Goal: Ask a question

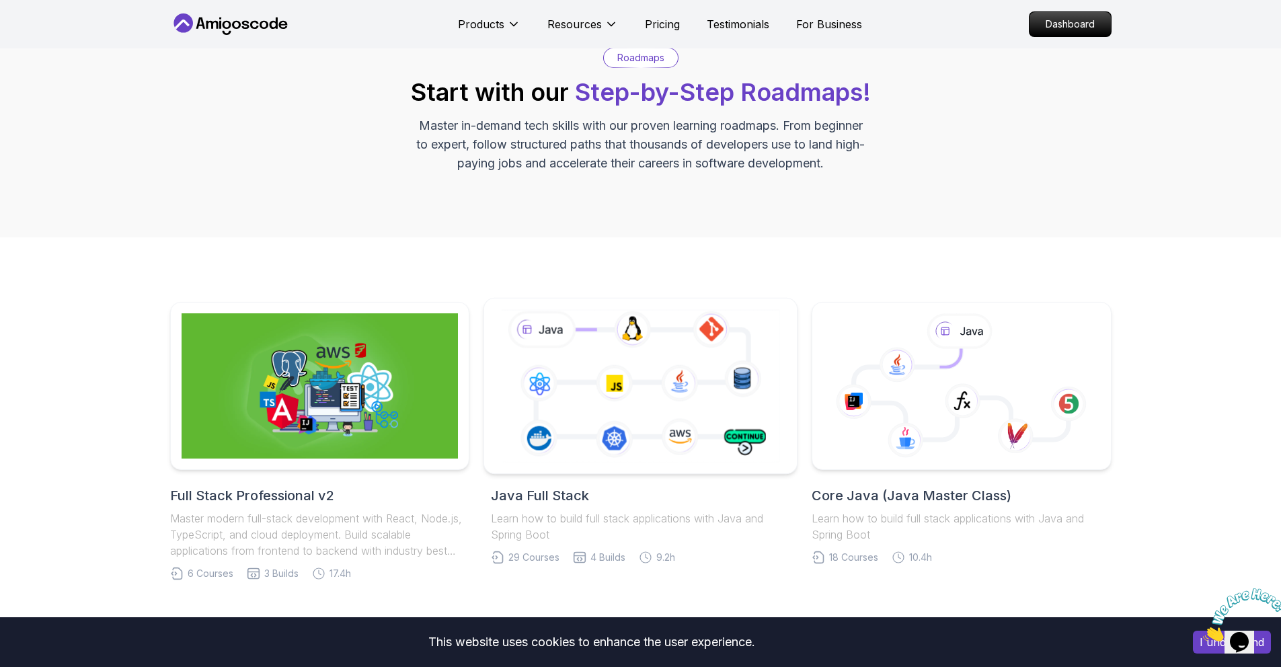
scroll to position [116, 0]
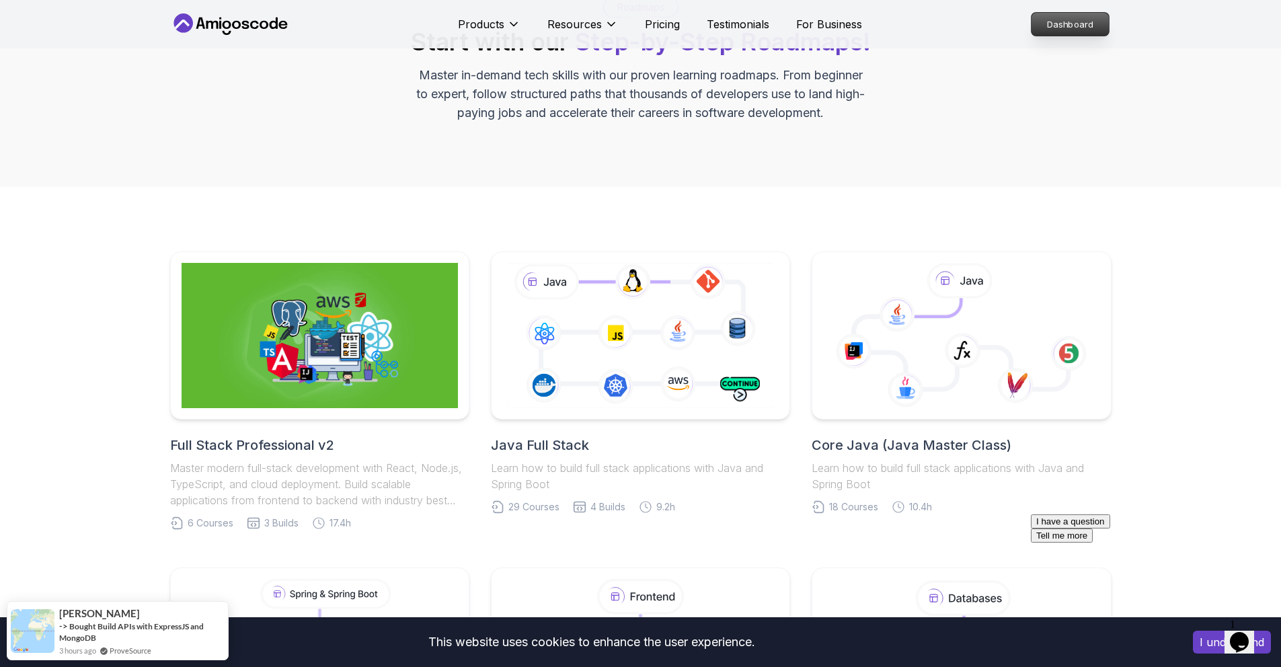
click at [1100, 15] on p "Dashboard" at bounding box center [1070, 24] width 77 height 23
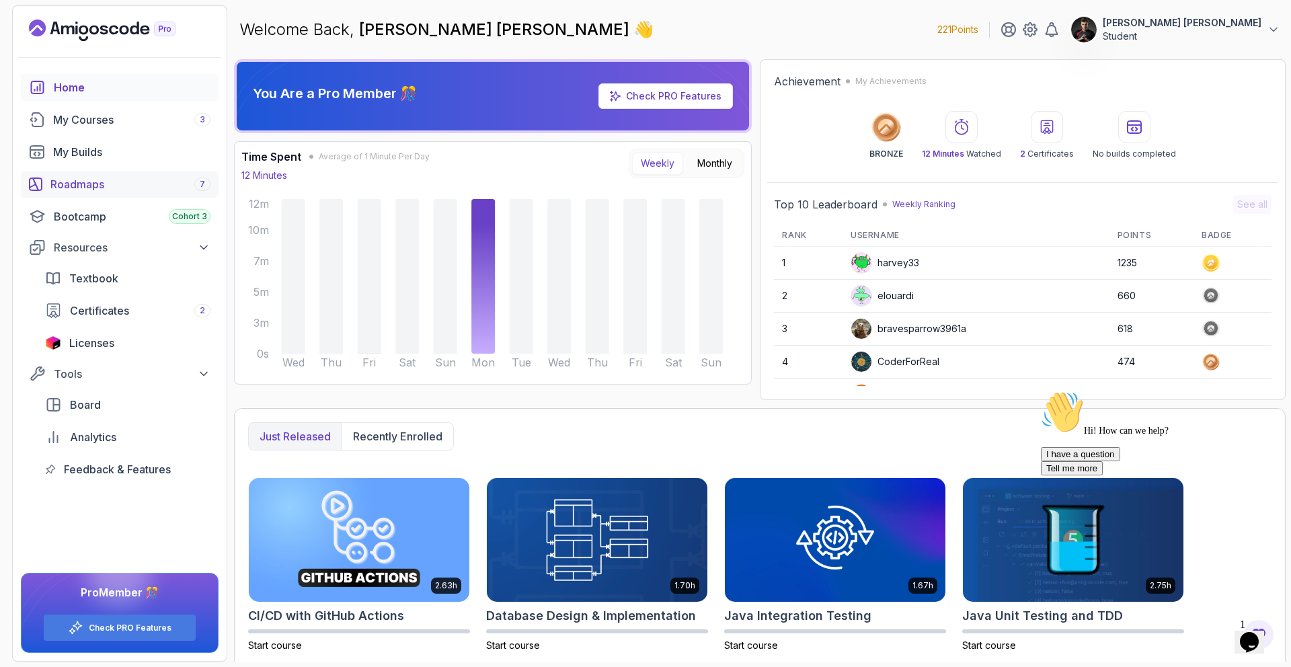
click at [75, 184] on div "Roadmaps 7" at bounding box center [130, 184] width 160 height 16
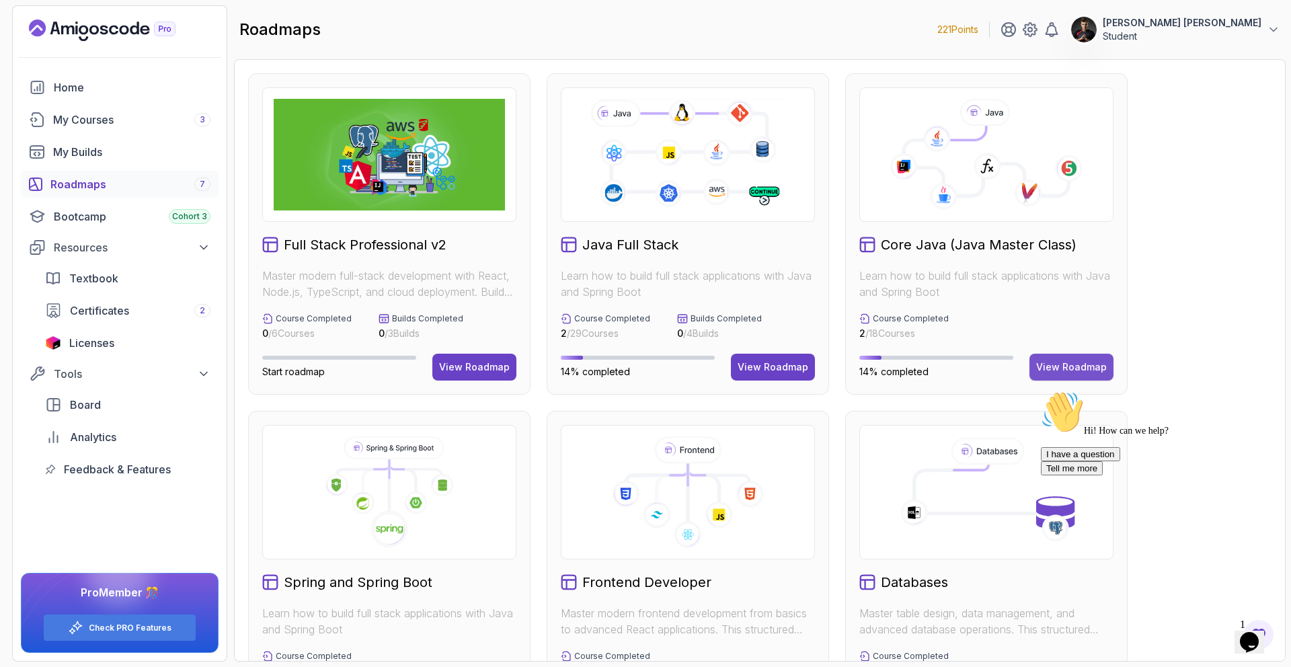
click at [1091, 364] on div "View Roadmap" at bounding box center [1071, 366] width 71 height 13
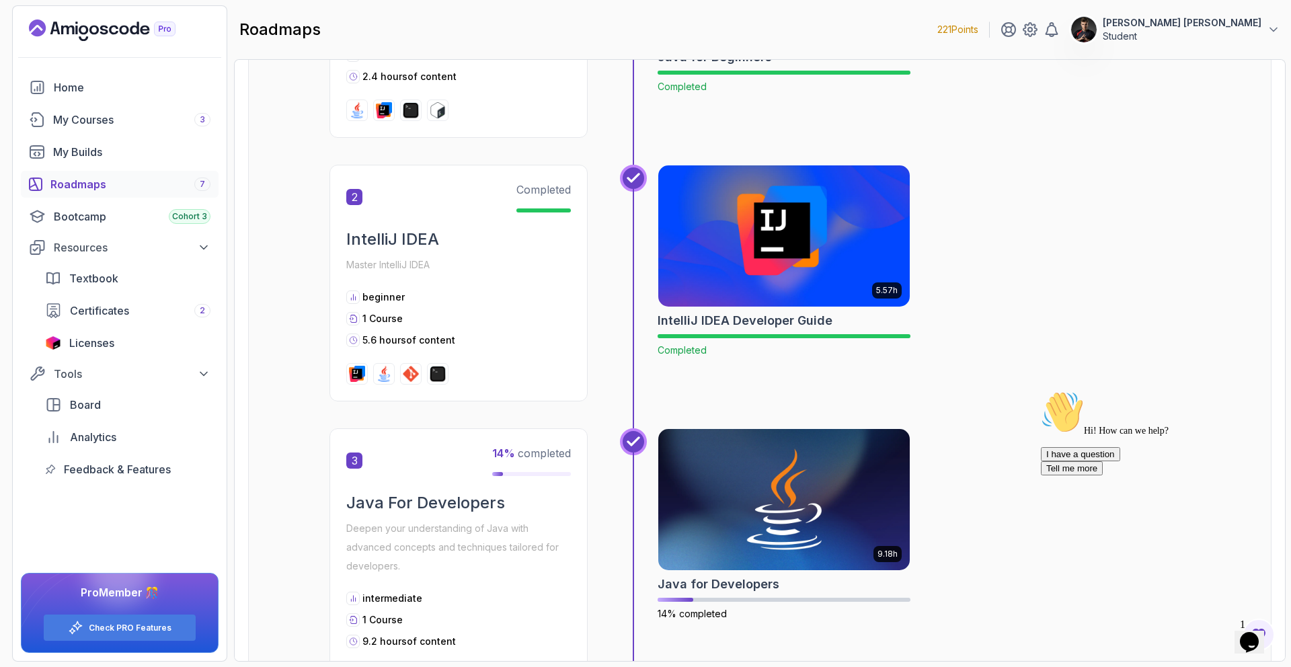
scroll to position [669, 0]
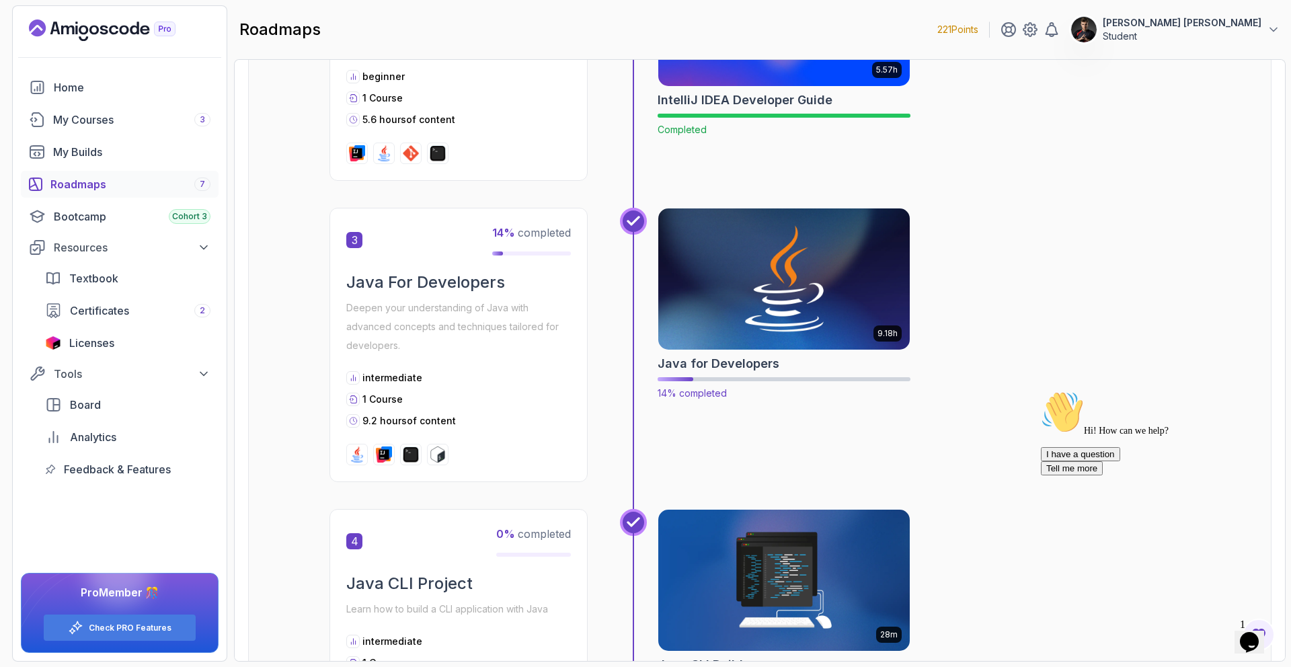
click at [736, 278] on img at bounding box center [784, 279] width 264 height 148
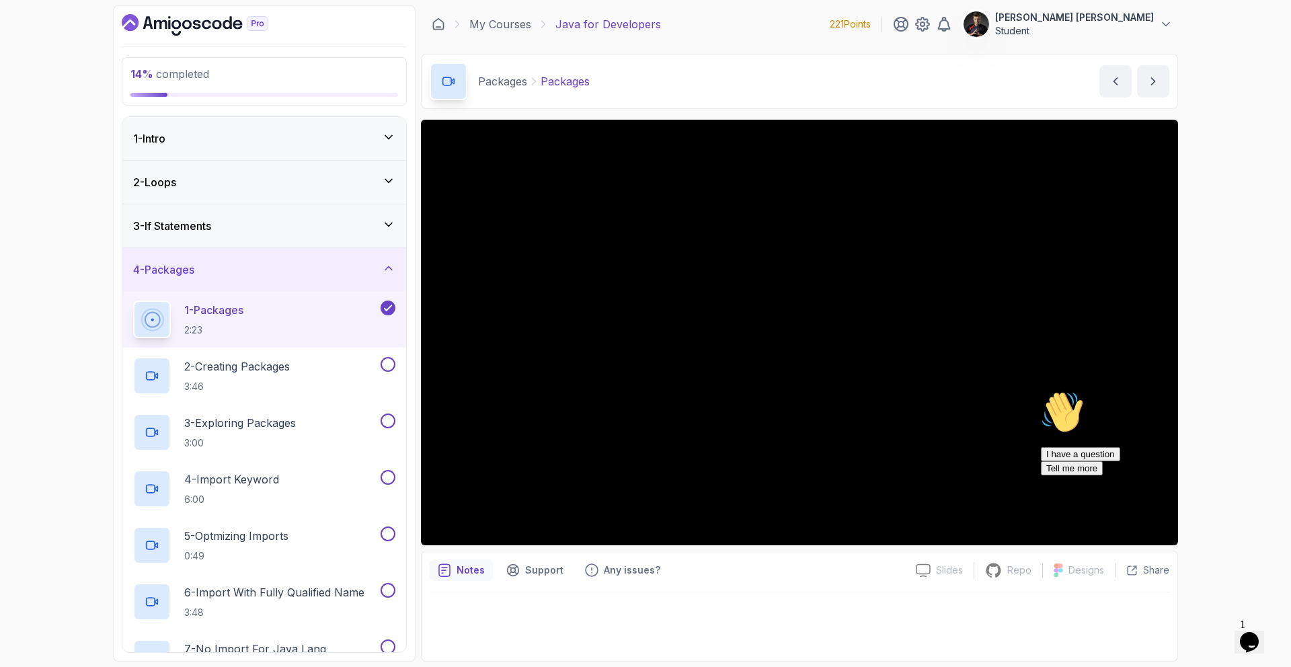
click at [256, 271] on div "4 - Packages" at bounding box center [264, 270] width 262 height 16
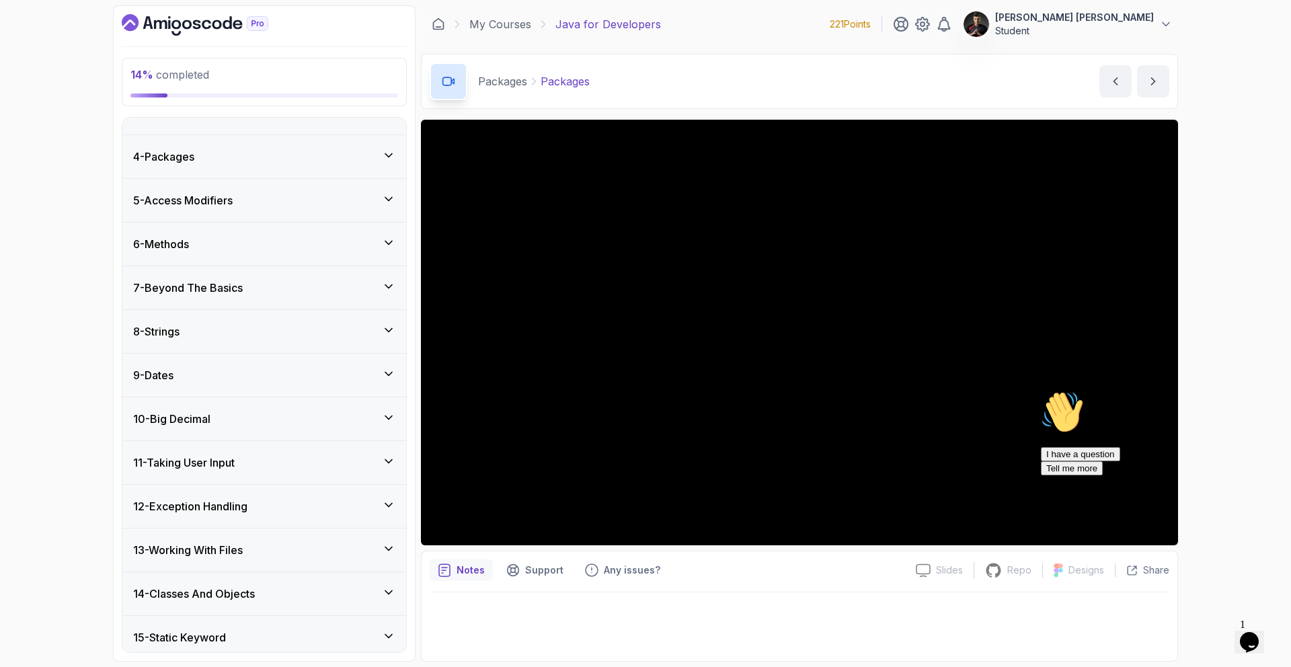
scroll to position [120, 0]
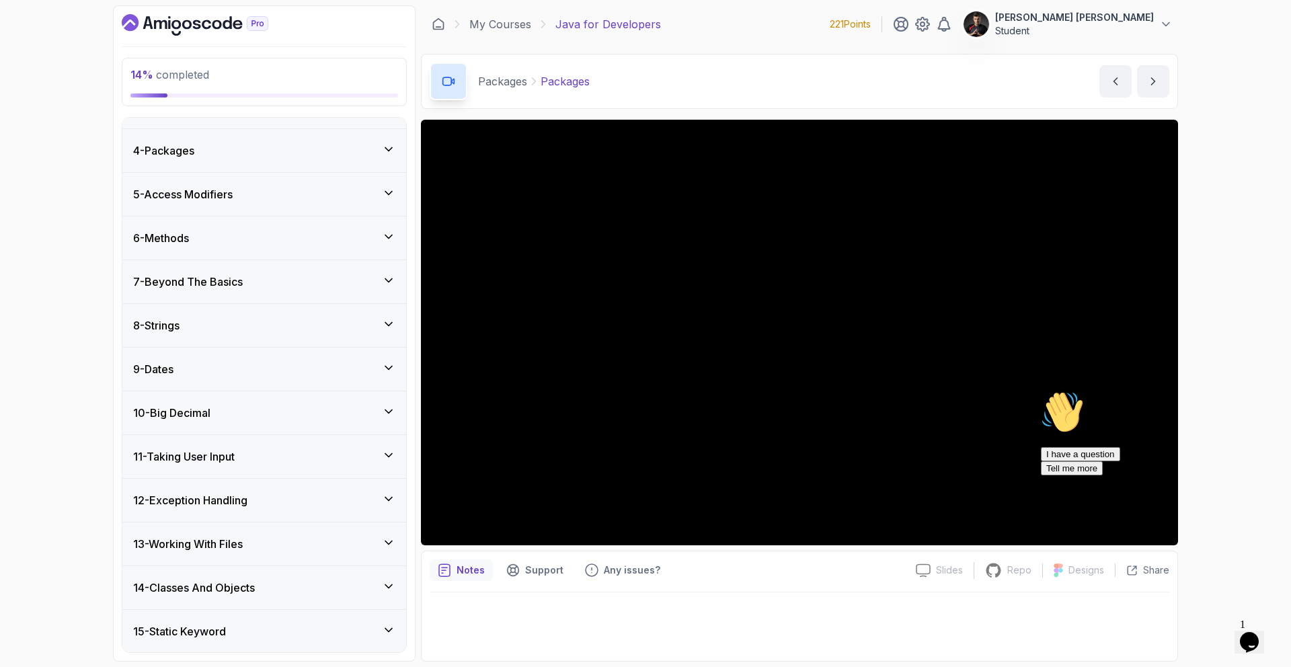
click at [247, 500] on h3 "12 - Exception Handling" at bounding box center [190, 500] width 114 height 16
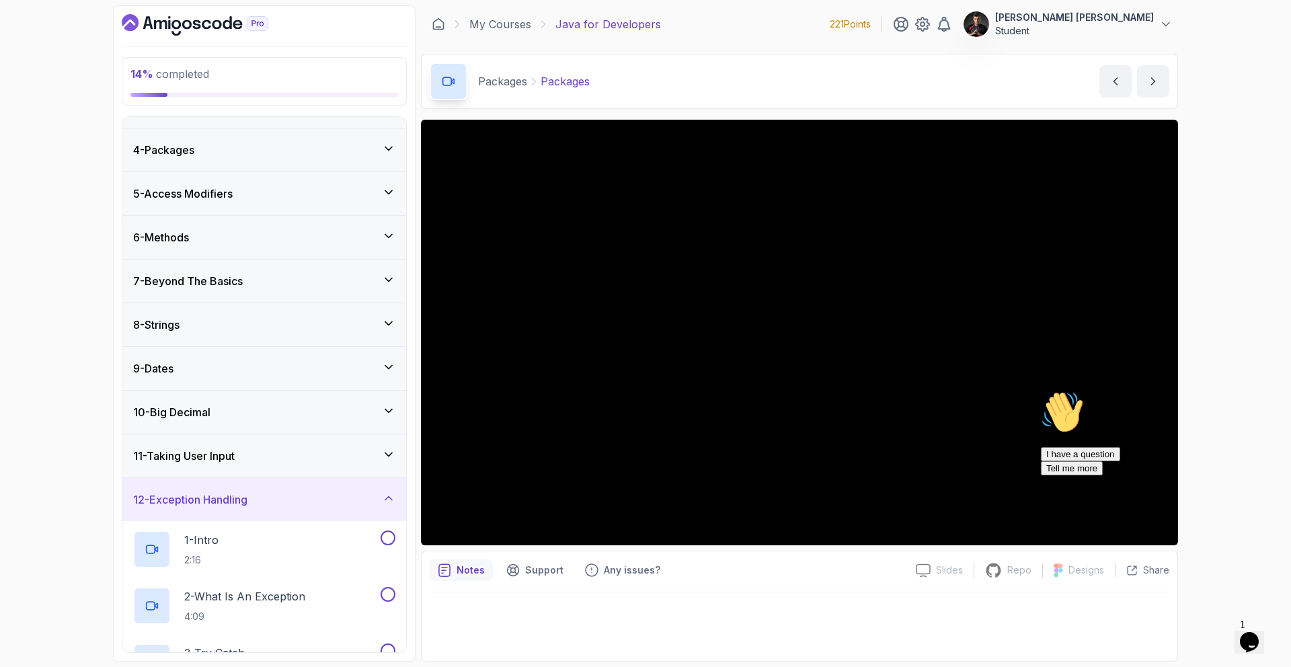
click at [272, 507] on div "12 - Exception Handling" at bounding box center [264, 500] width 262 height 16
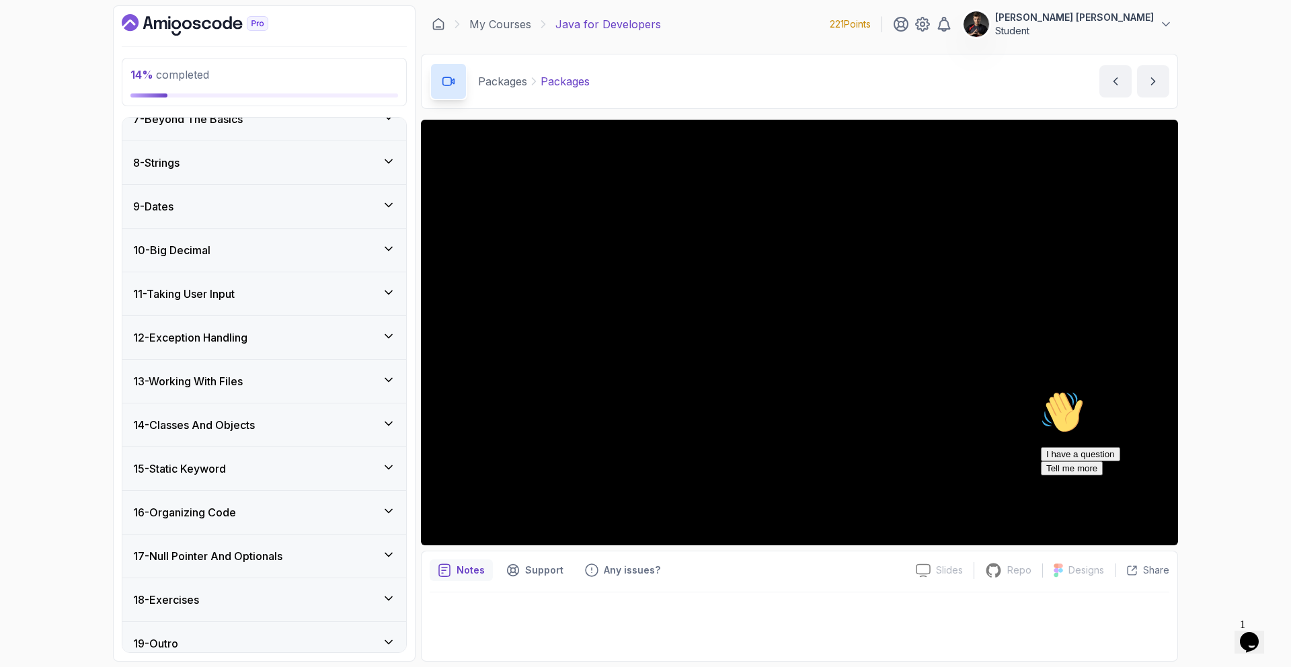
scroll to position [295, 0]
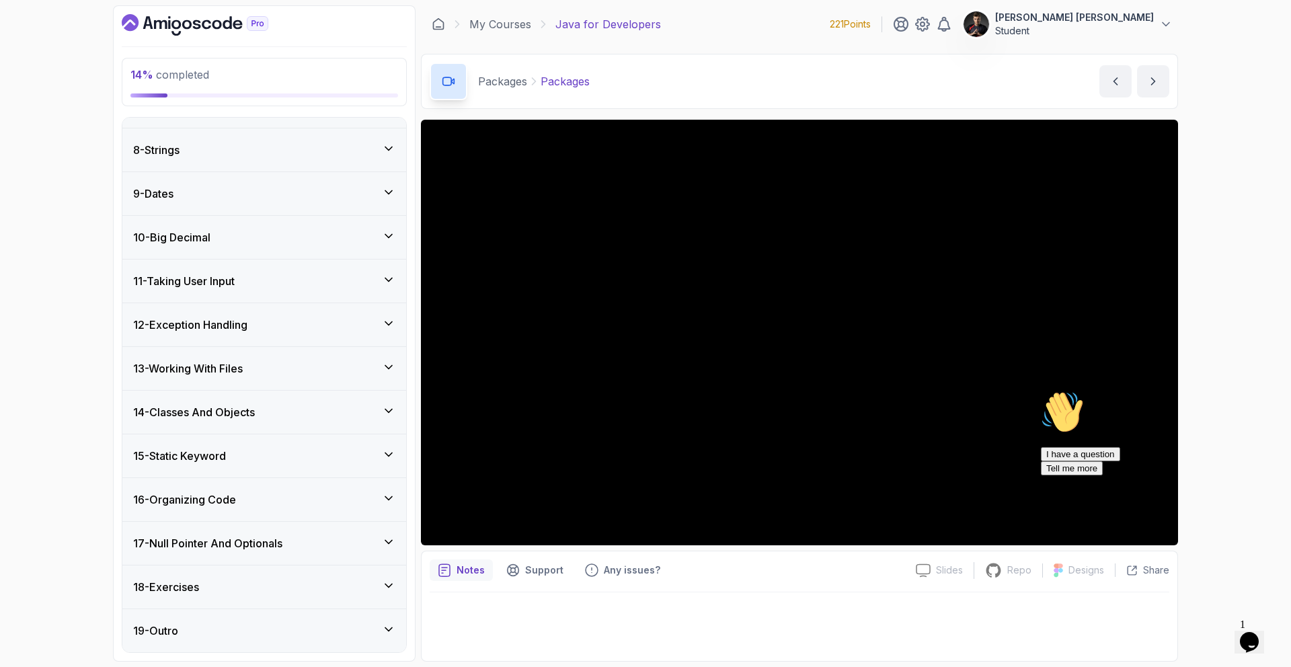
click at [301, 551] on div "17 - Null Pointer And Optionals" at bounding box center [264, 543] width 284 height 43
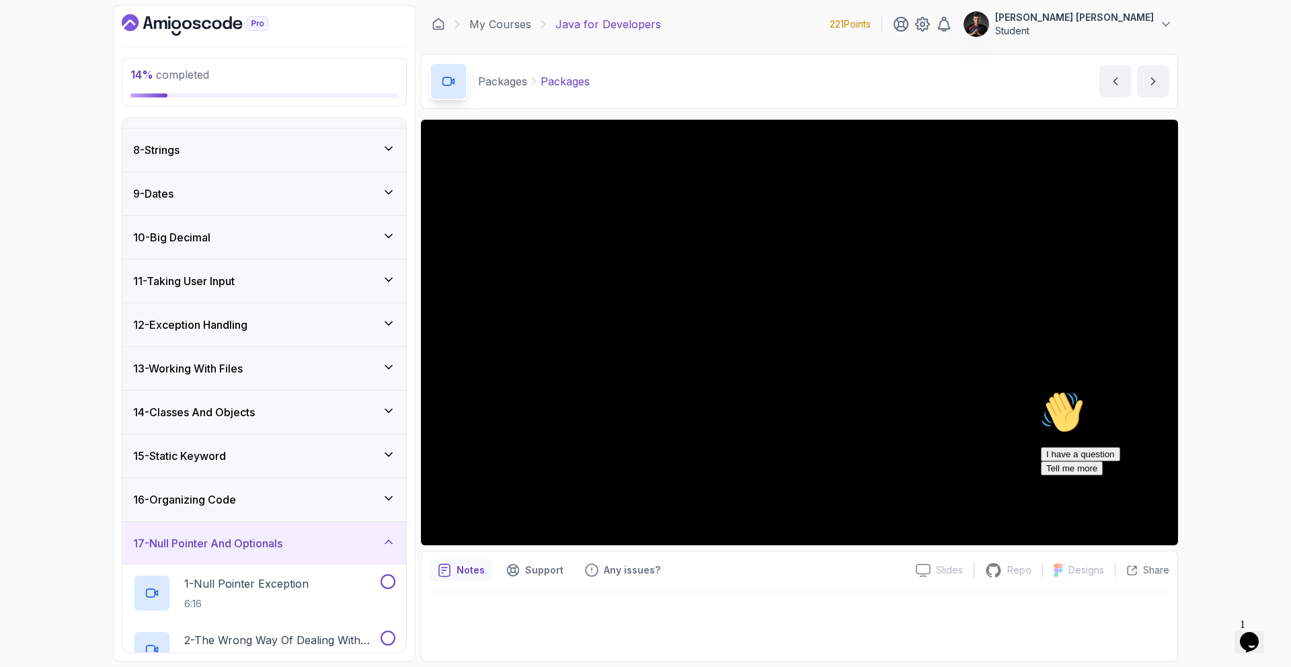
scroll to position [521, 0]
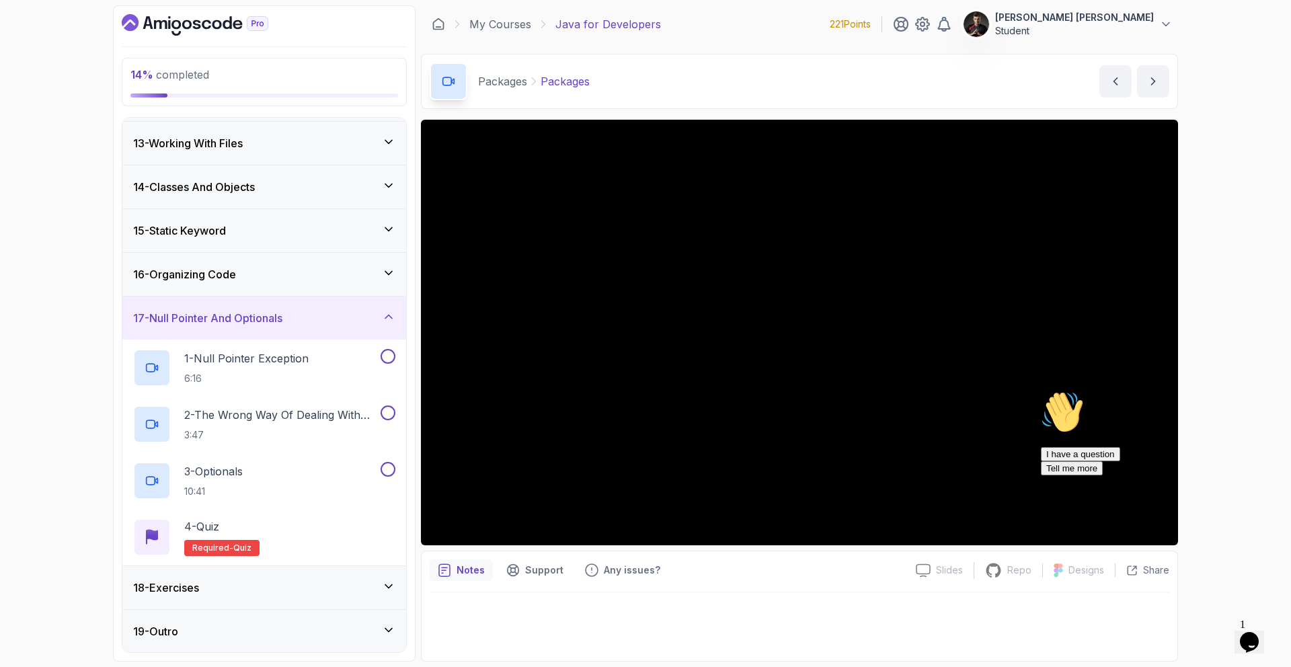
click at [258, 603] on div "18 - Exercises" at bounding box center [264, 587] width 284 height 43
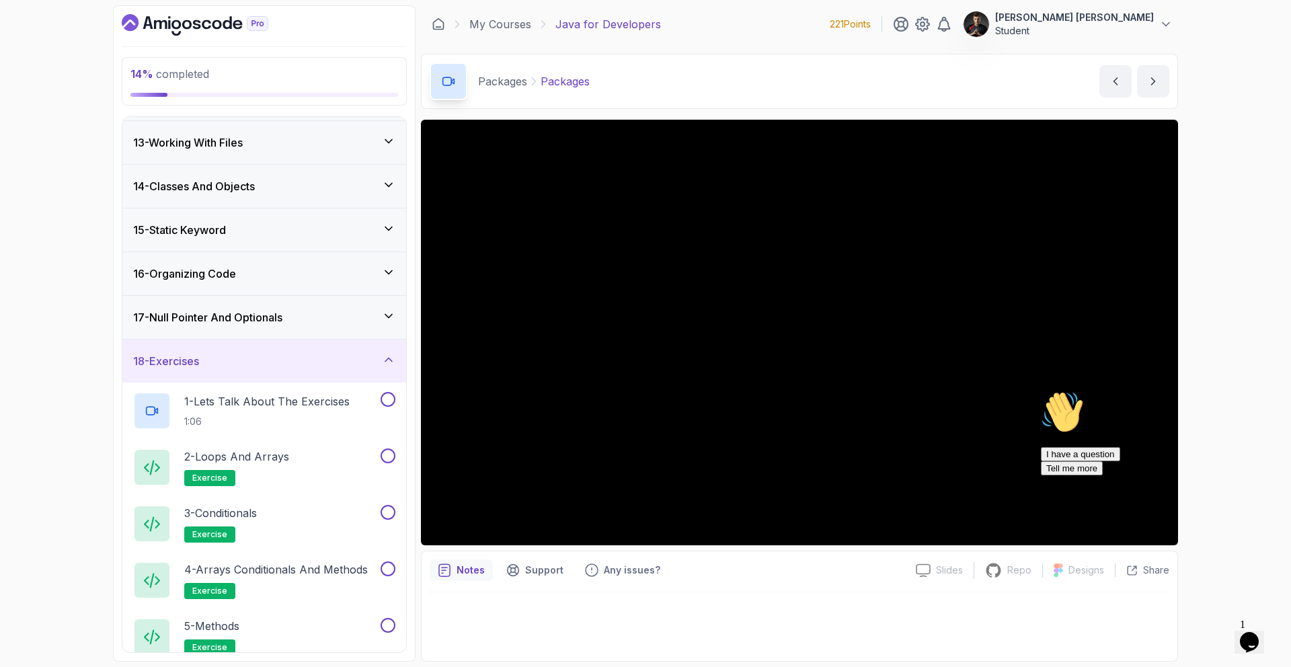
click at [219, 367] on div "18 - Exercises" at bounding box center [264, 361] width 262 height 16
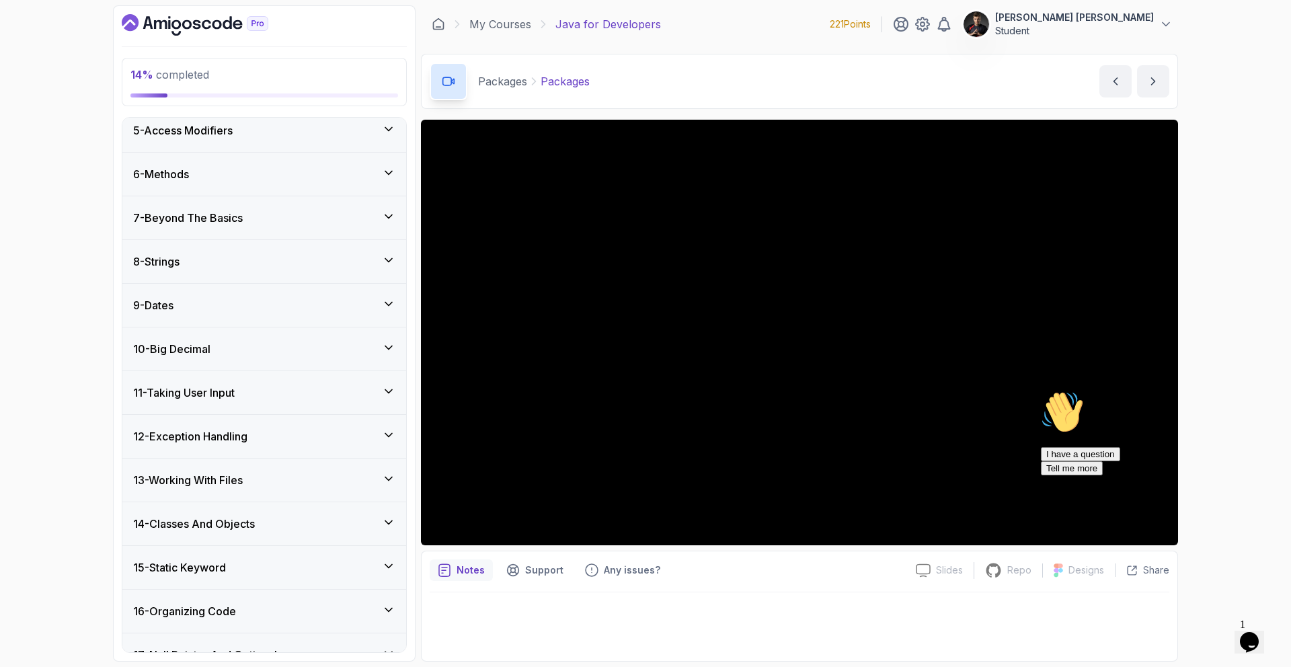
scroll to position [182, 0]
click at [196, 204] on div "7 - Beyond The Basics" at bounding box center [264, 219] width 284 height 43
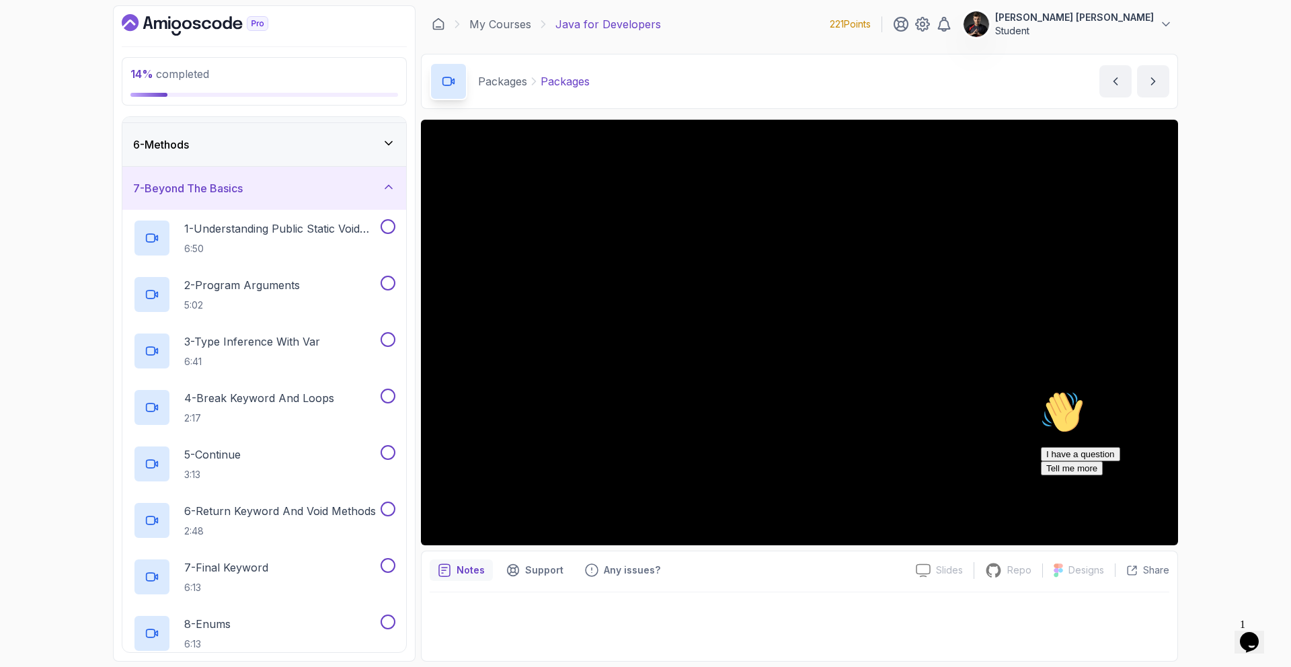
scroll to position [0, 0]
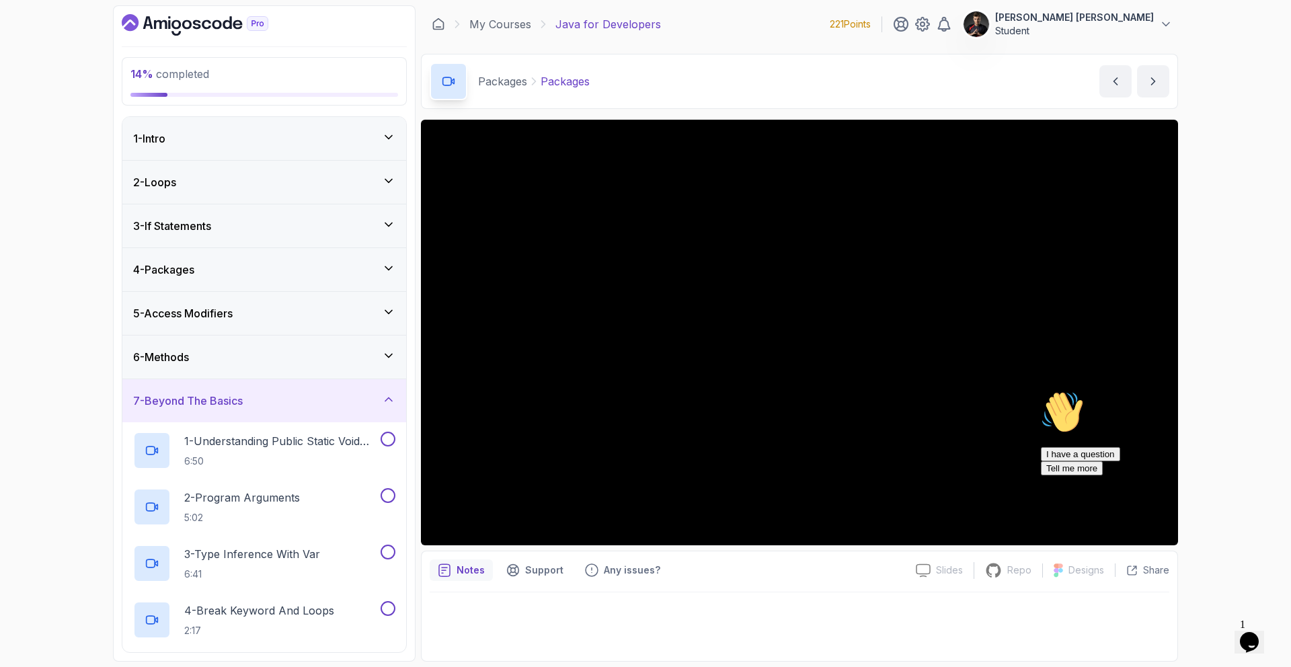
click at [184, 353] on h3 "6 - Methods" at bounding box center [161, 357] width 56 height 16
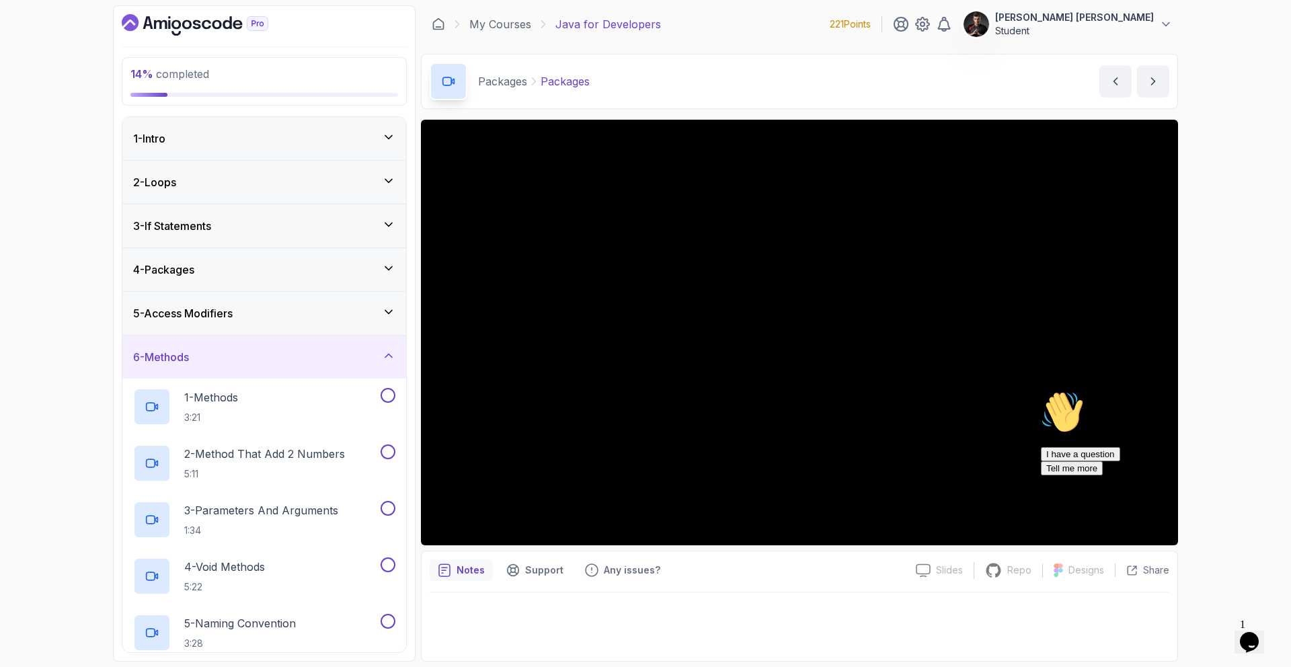
click at [231, 323] on div "5 - Access Modifiers" at bounding box center [264, 313] width 284 height 43
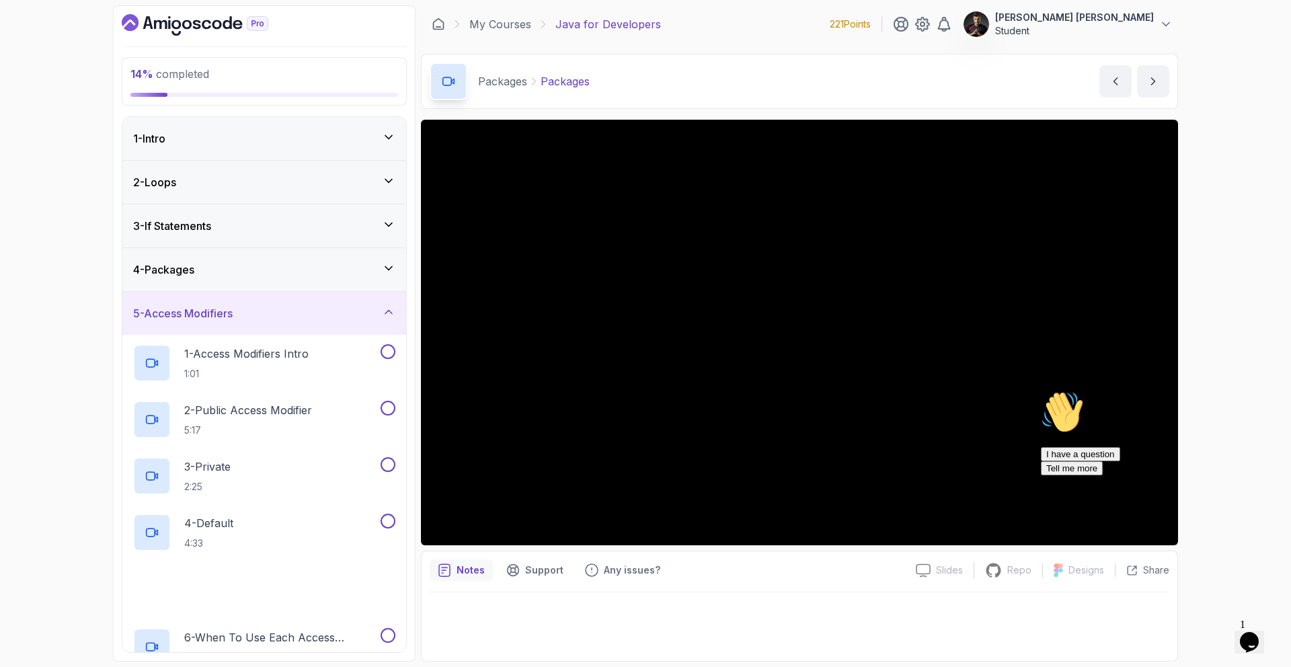
drag, startPoint x: 297, startPoint y: 270, endPoint x: 129, endPoint y: 253, distance: 168.4
click at [296, 270] on div "4 - Packages" at bounding box center [264, 270] width 262 height 16
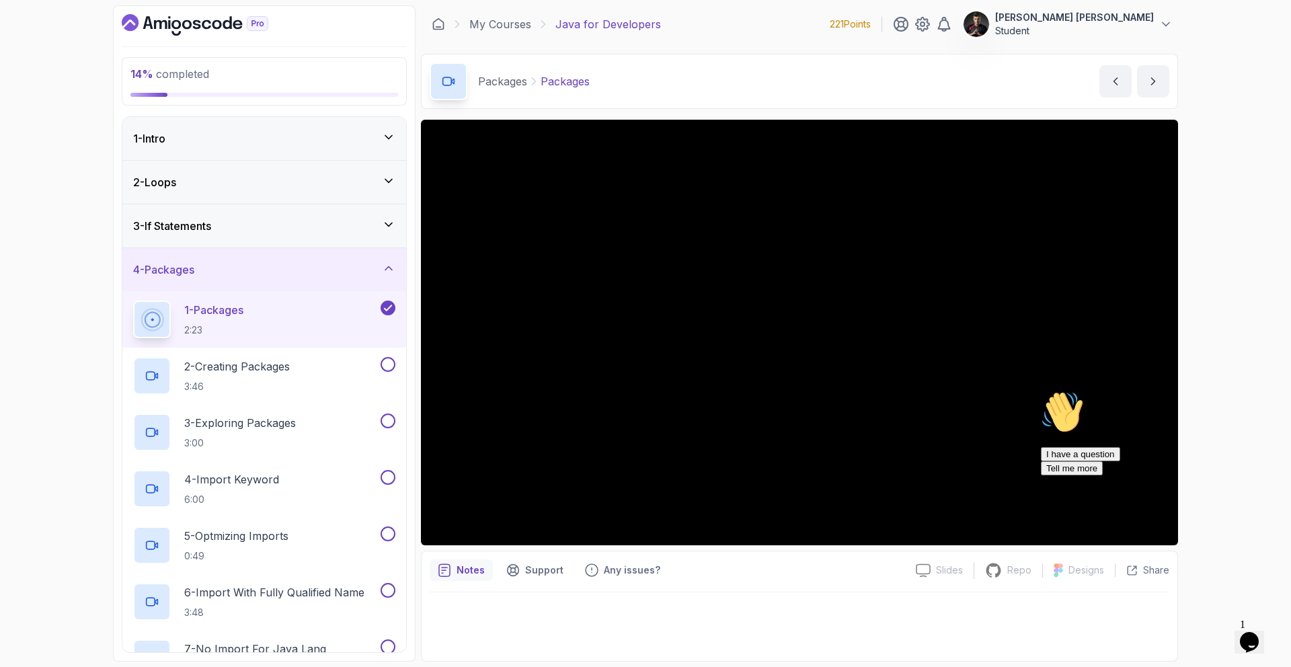
click at [184, 233] on h3 "3 - If Statements" at bounding box center [172, 226] width 78 height 16
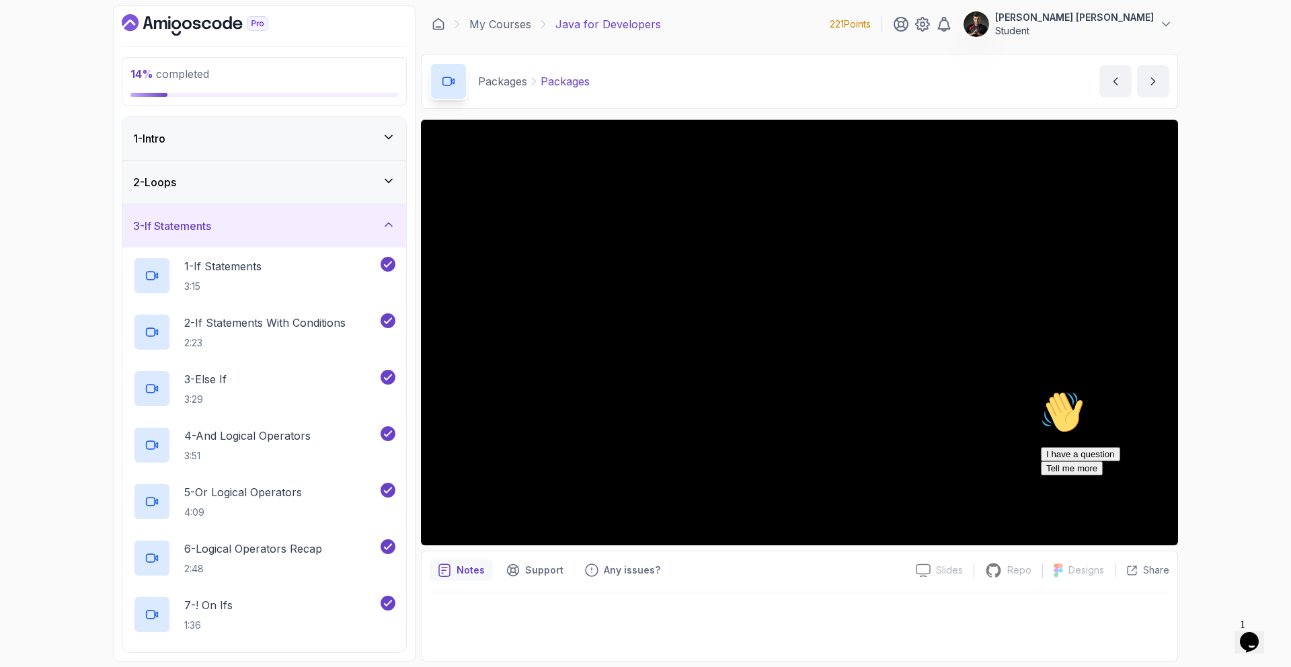
click at [182, 235] on div "3 - If Statements" at bounding box center [264, 225] width 284 height 43
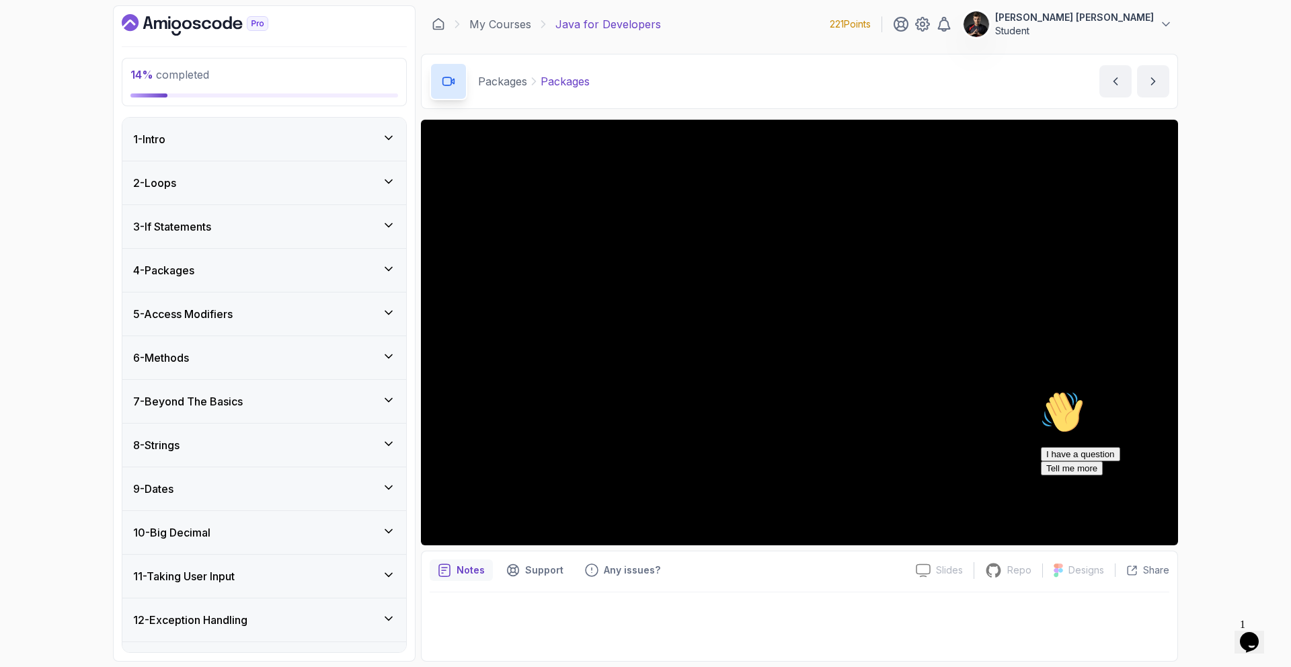
click at [210, 266] on div "4 - Packages" at bounding box center [264, 270] width 262 height 16
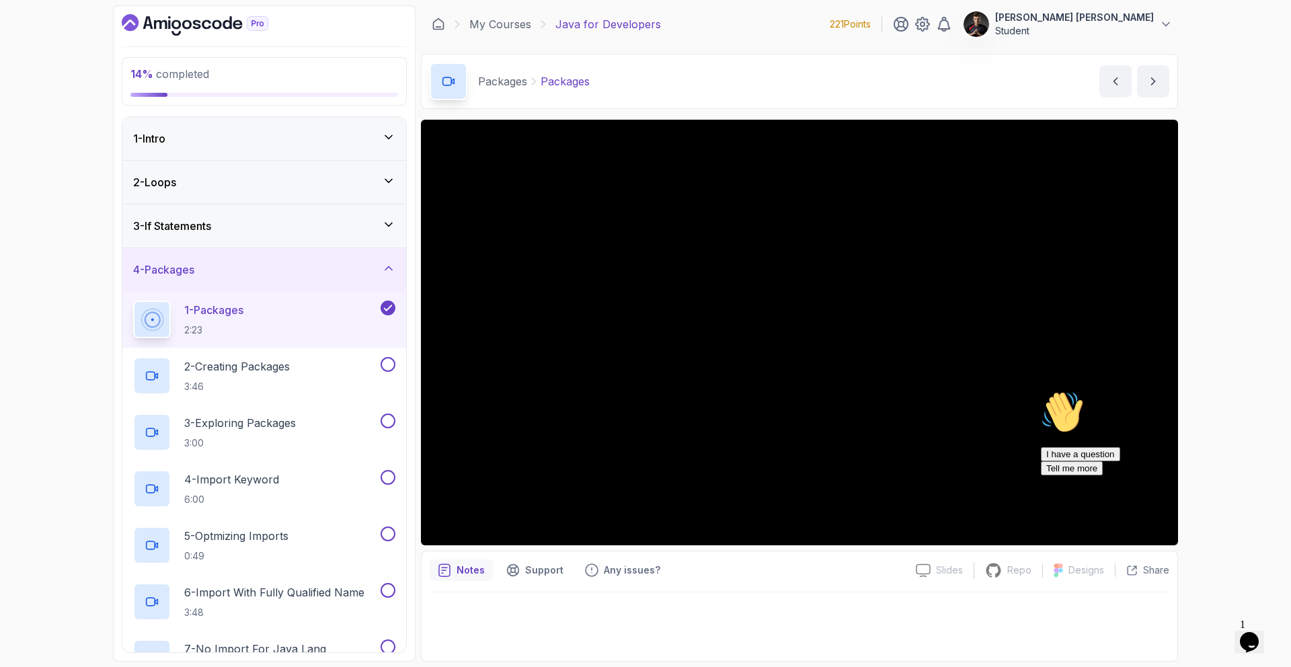
click at [1041, 391] on icon "Chat attention grabber" at bounding box center [1041, 391] width 0 height 0
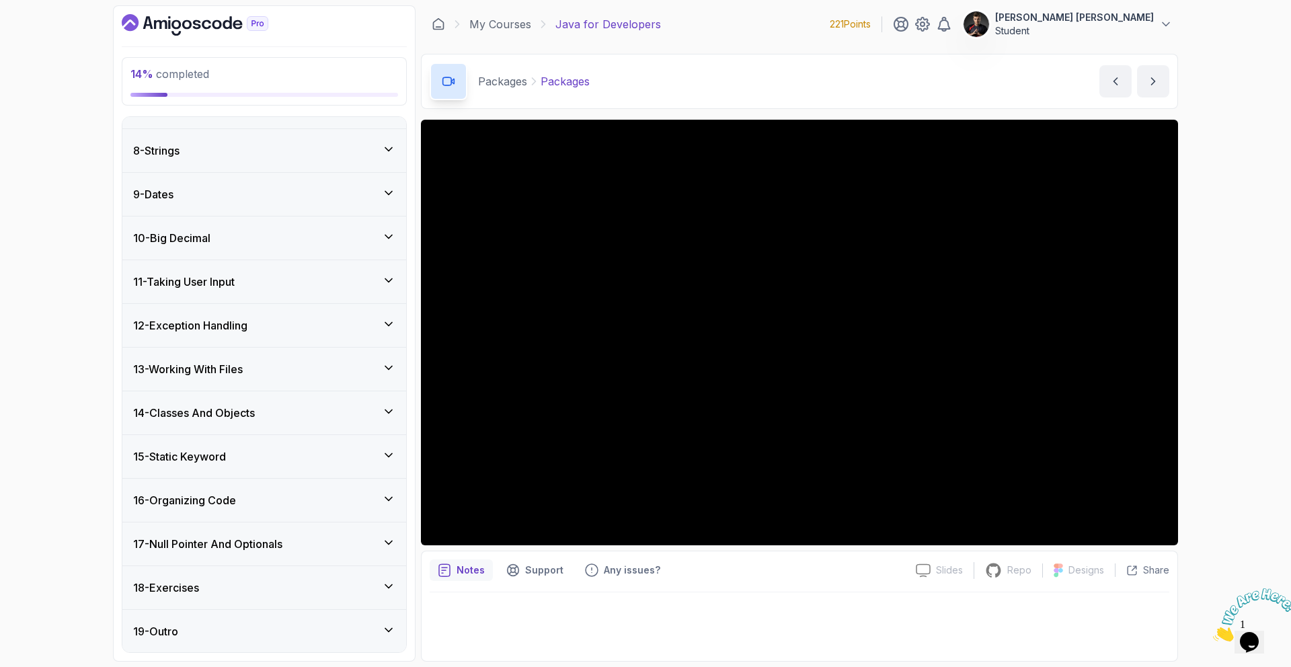
scroll to position [746, 0]
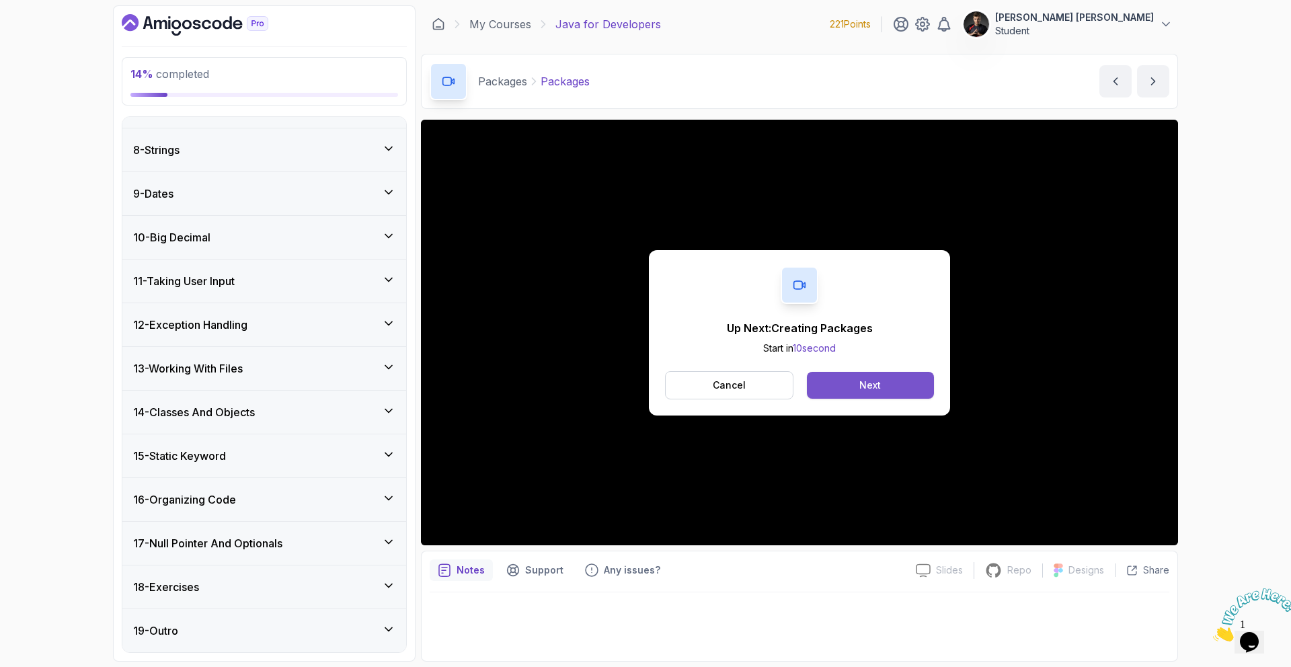
click at [885, 388] on button "Next" at bounding box center [870, 385] width 127 height 27
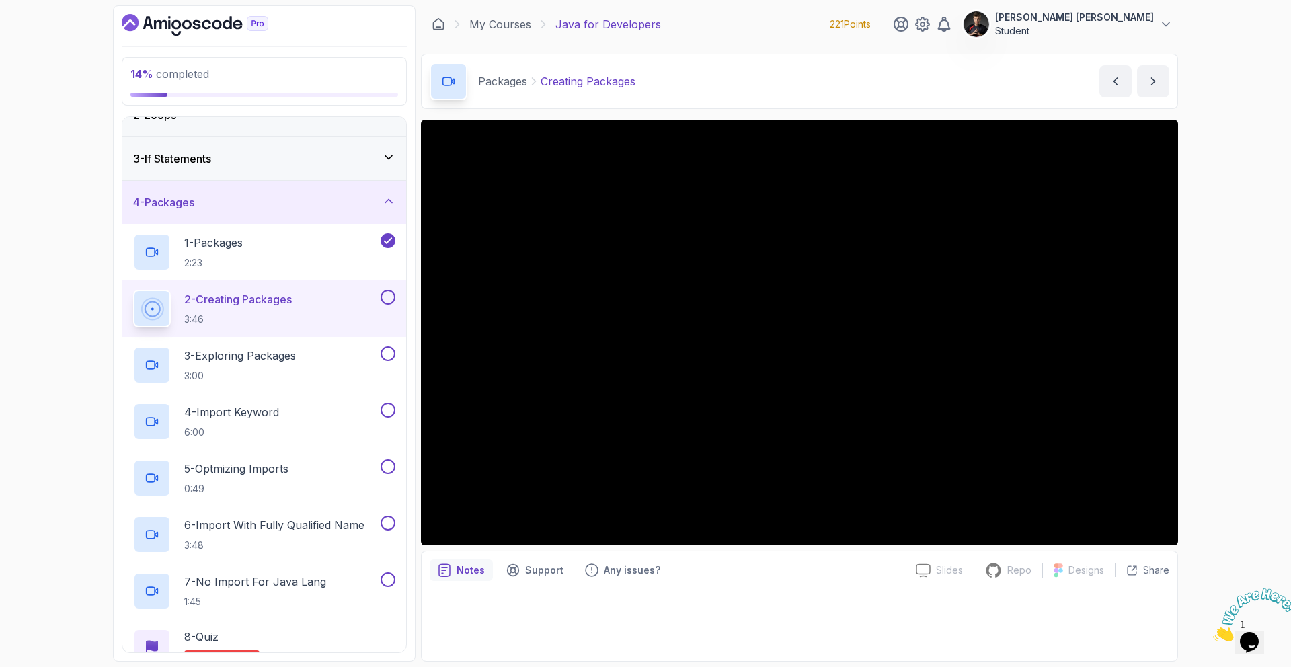
scroll to position [54, 0]
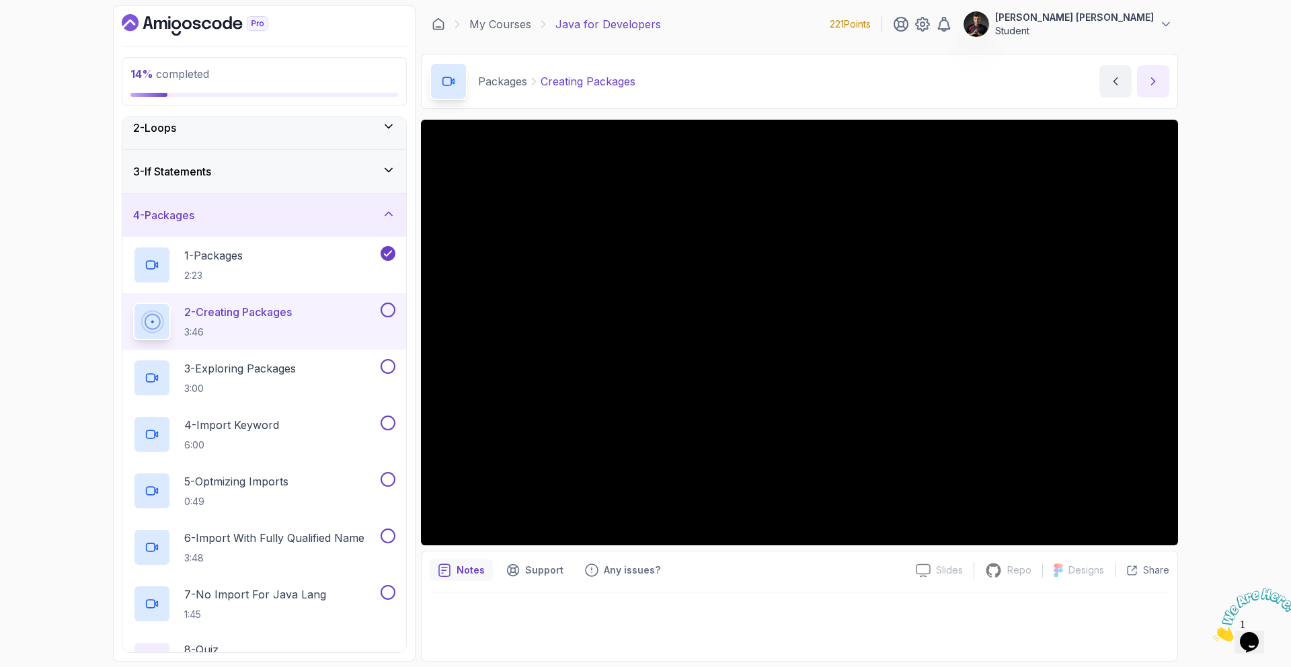
click at [1156, 83] on icon "next content" at bounding box center [1153, 81] width 13 height 13
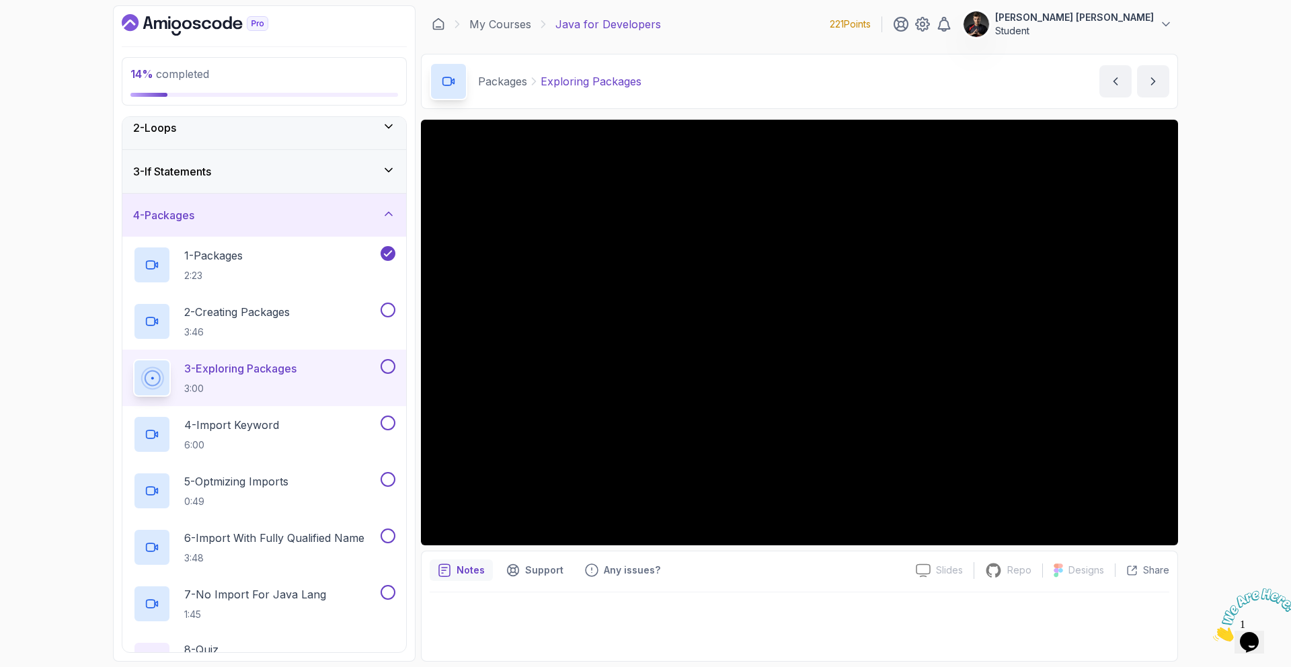
drag, startPoint x: 390, startPoint y: 311, endPoint x: 422, endPoint y: 355, distance: 54.5
click at [391, 311] on button at bounding box center [388, 310] width 15 height 15
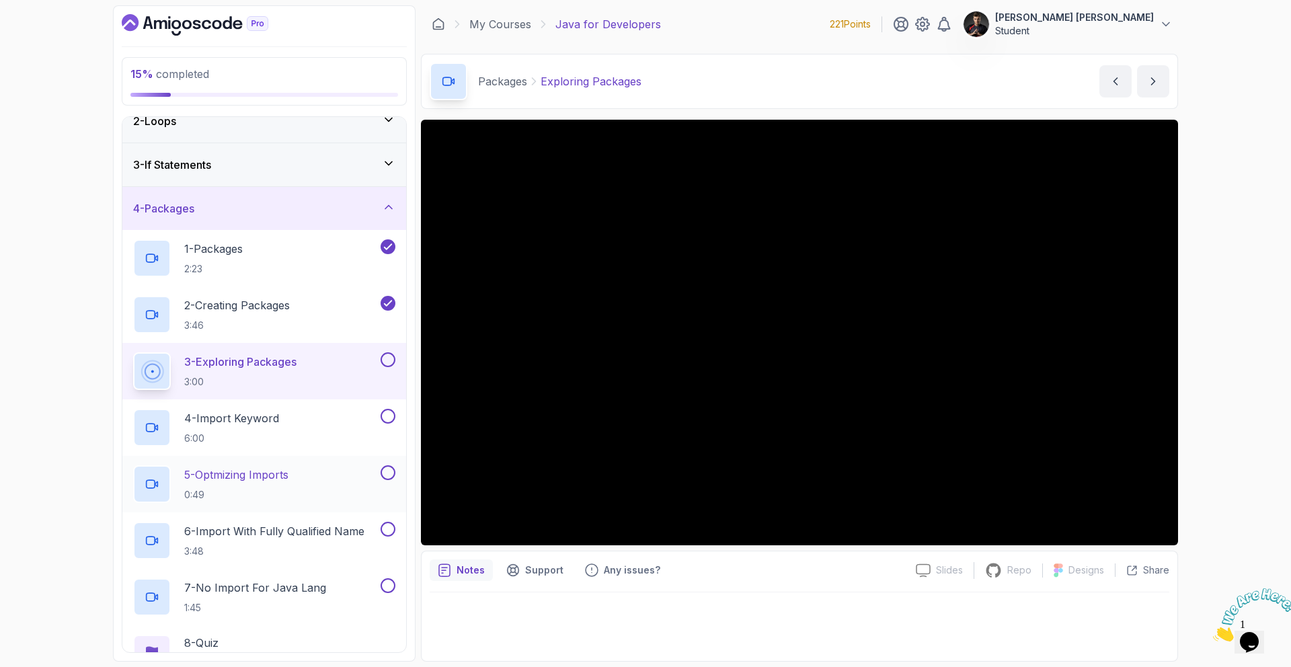
scroll to position [144, 0]
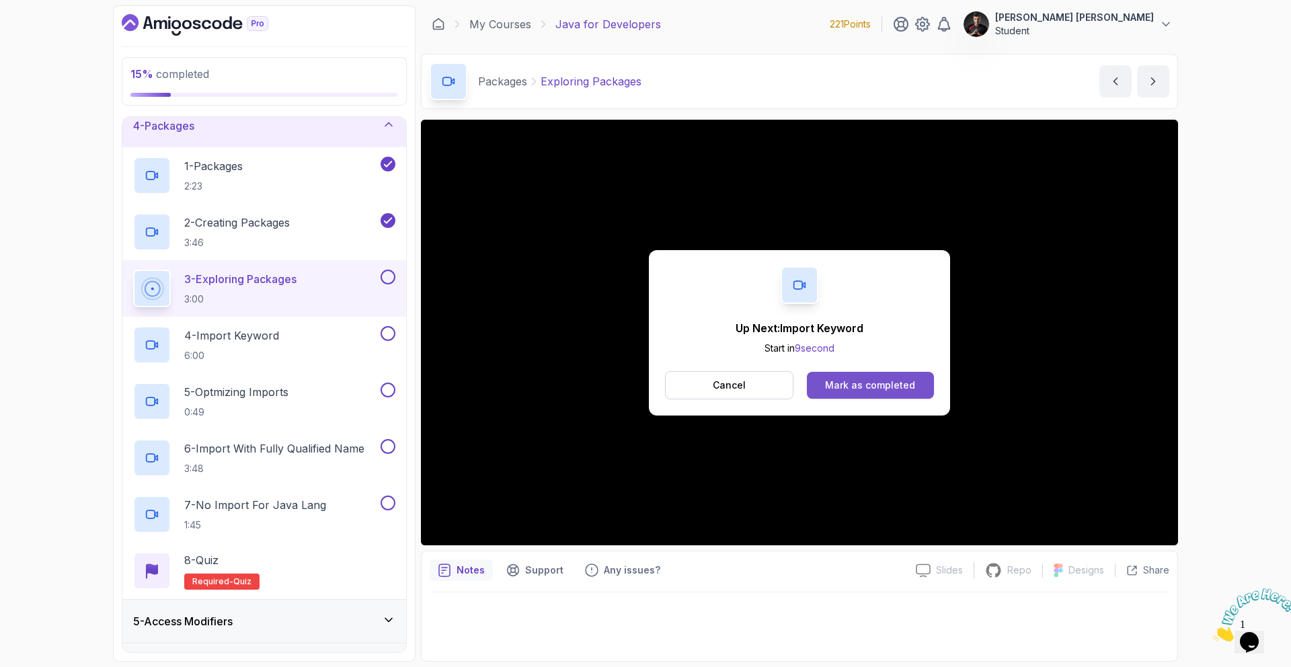
click at [850, 389] on div "Mark as completed" at bounding box center [870, 385] width 90 height 13
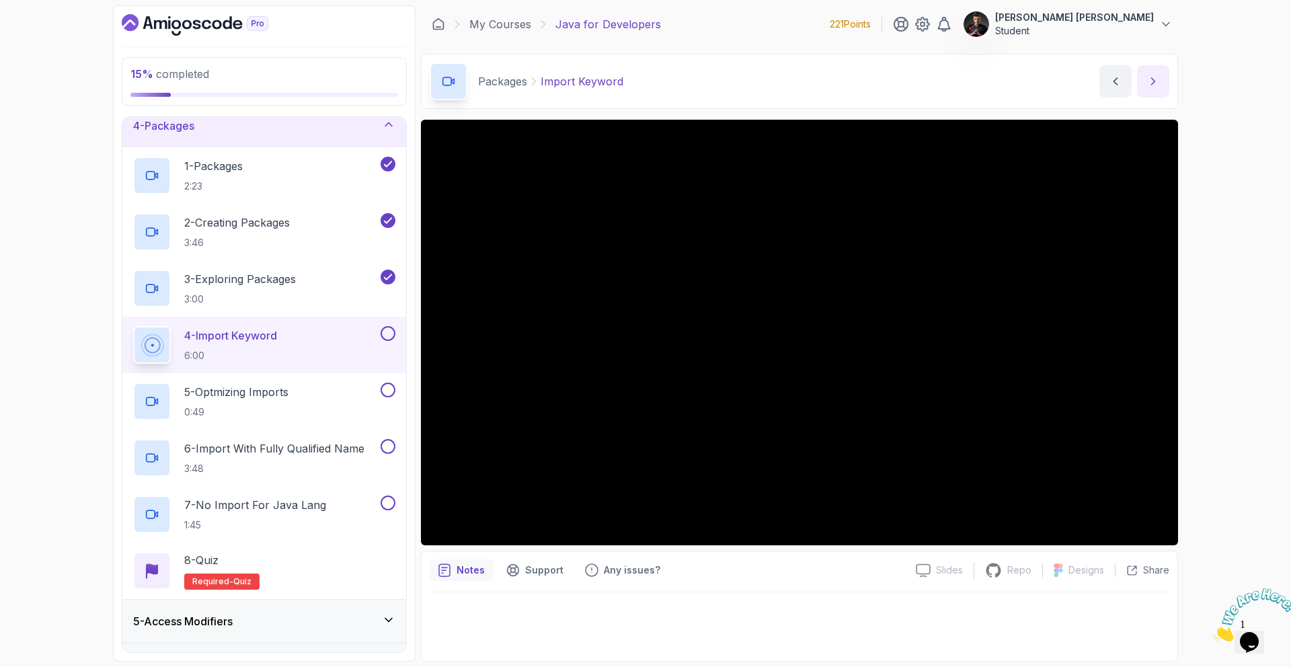
click at [1153, 88] on button "next content" at bounding box center [1153, 81] width 32 height 32
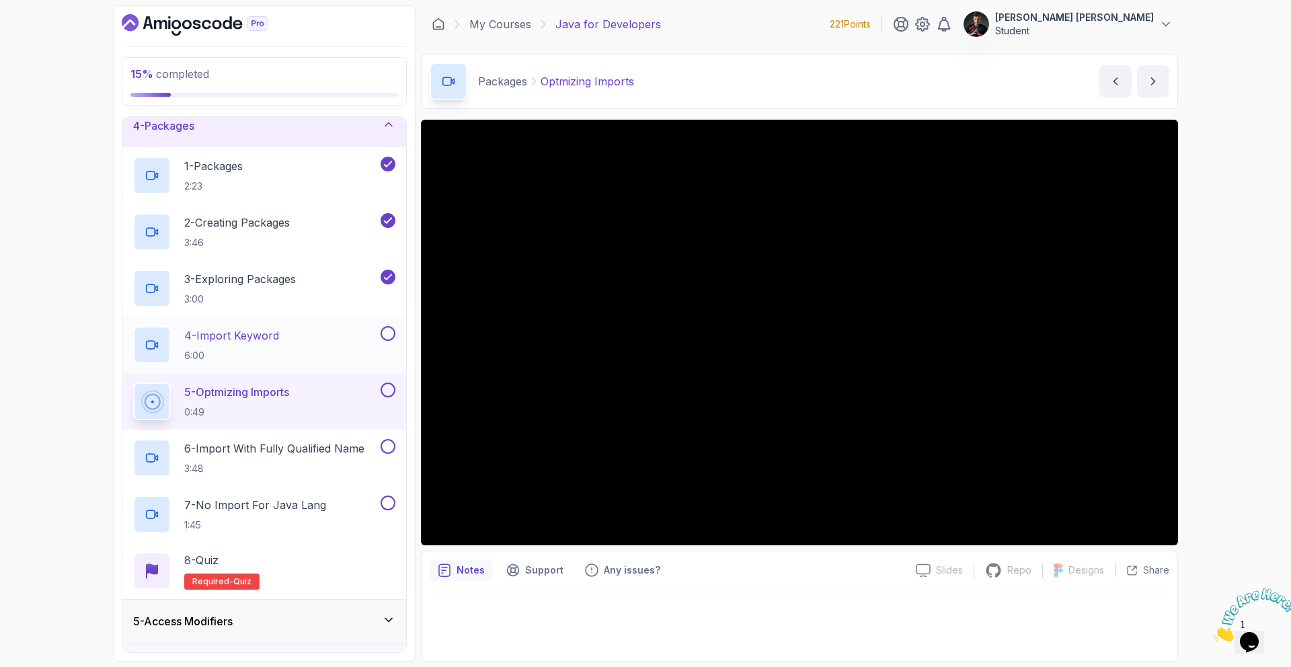
click at [256, 317] on div "4 - Import Keyword 6:00" at bounding box center [264, 345] width 284 height 56
click at [289, 343] on div "4 - Import Keyword 6:00" at bounding box center [255, 345] width 245 height 38
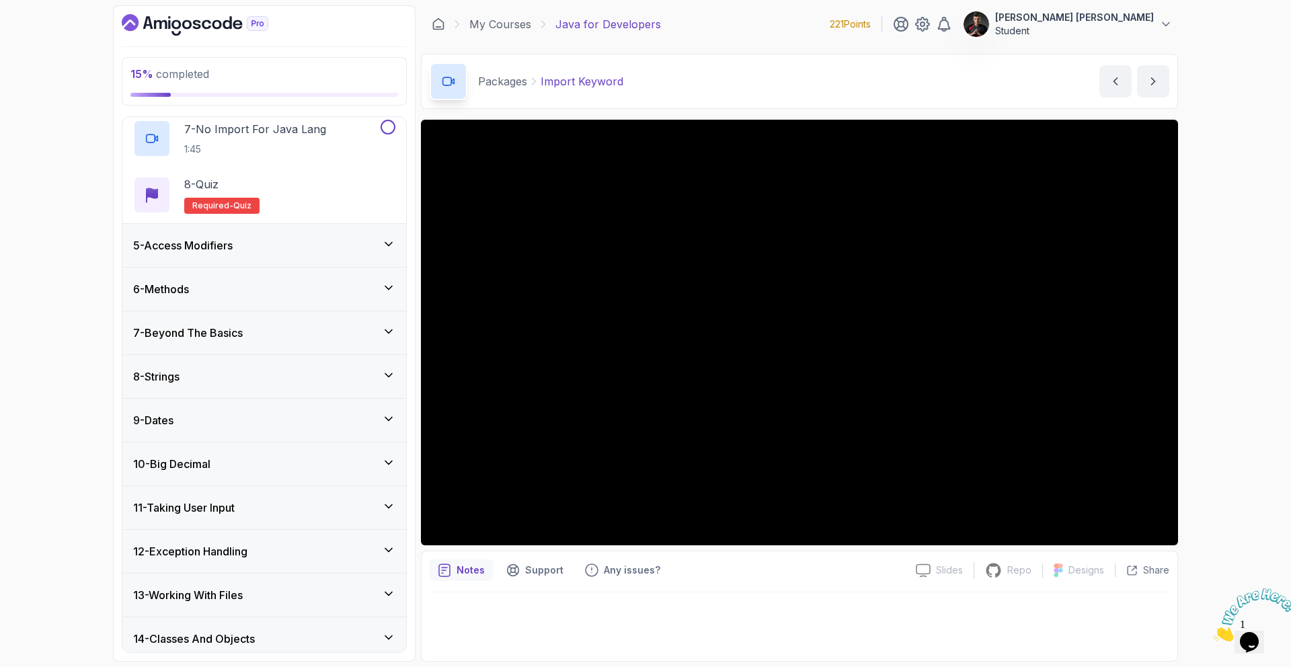
scroll to position [564, 0]
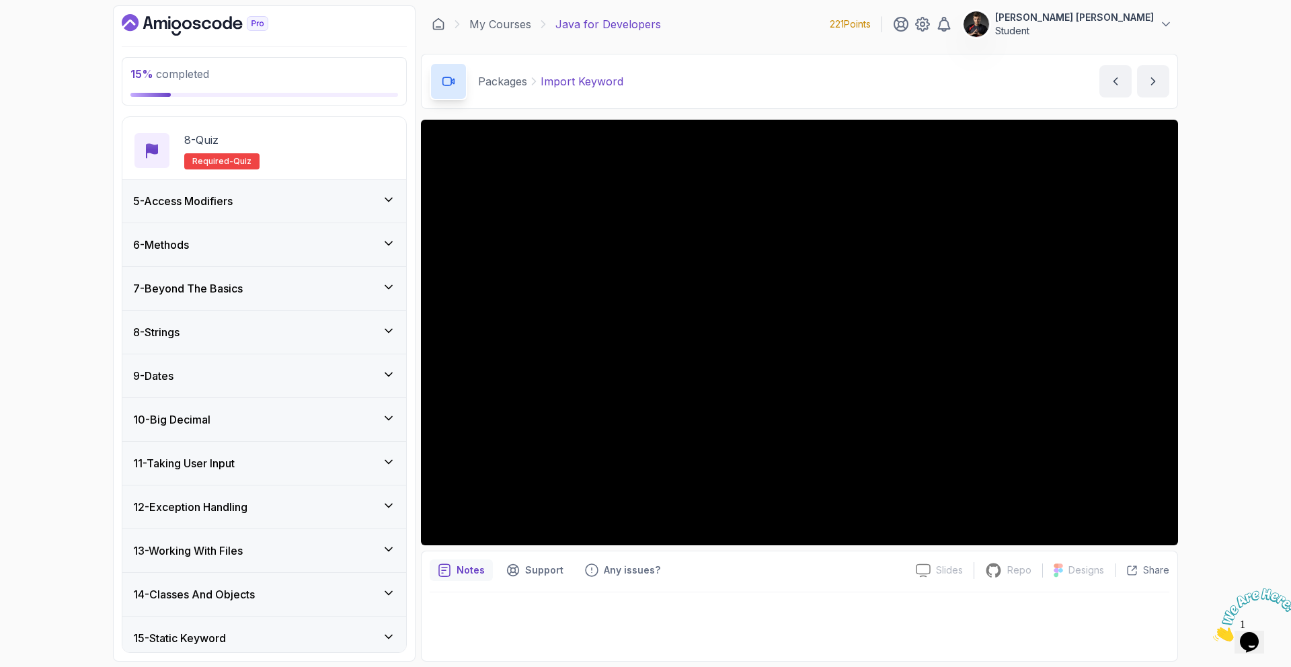
click at [228, 289] on h3 "7 - Beyond The Basics" at bounding box center [188, 288] width 110 height 16
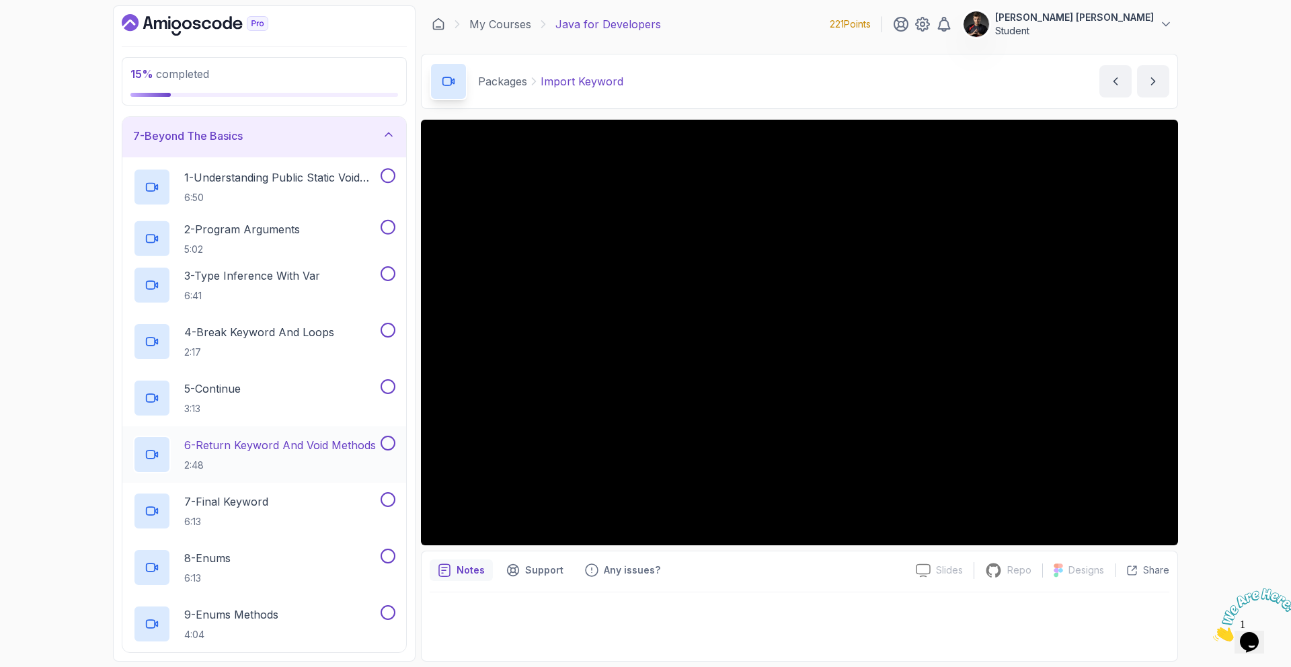
scroll to position [295, 0]
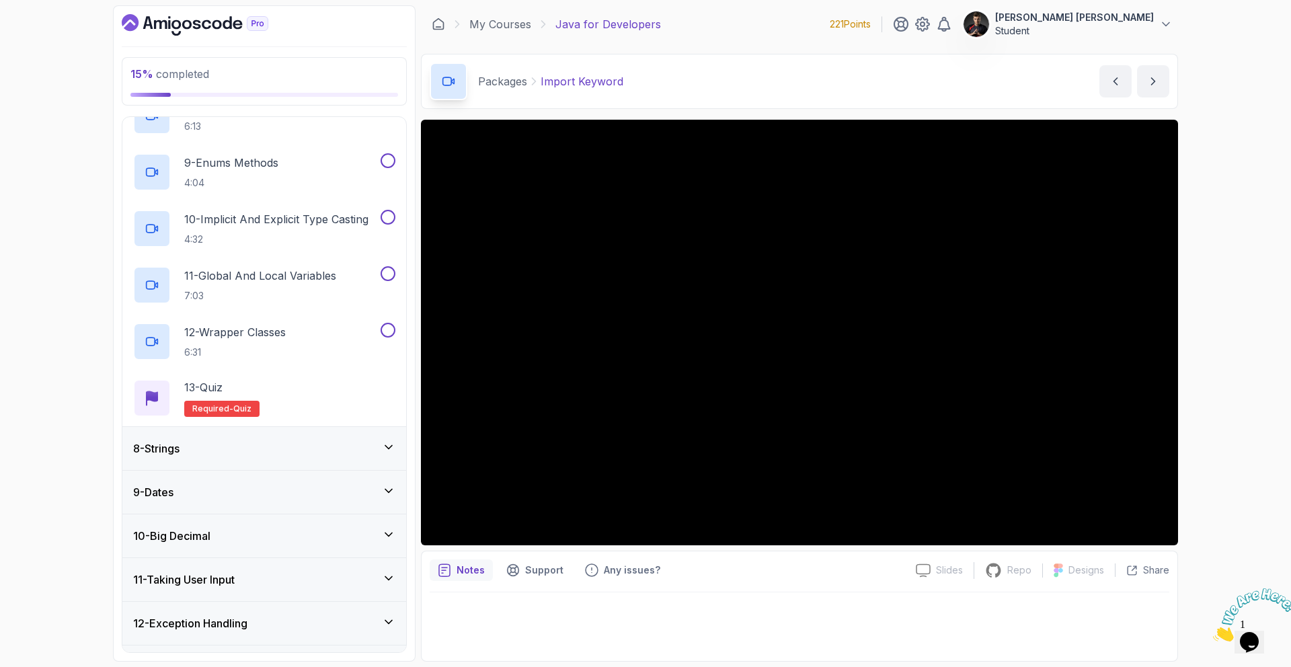
click at [325, 435] on div "8 - Strings" at bounding box center [264, 448] width 284 height 43
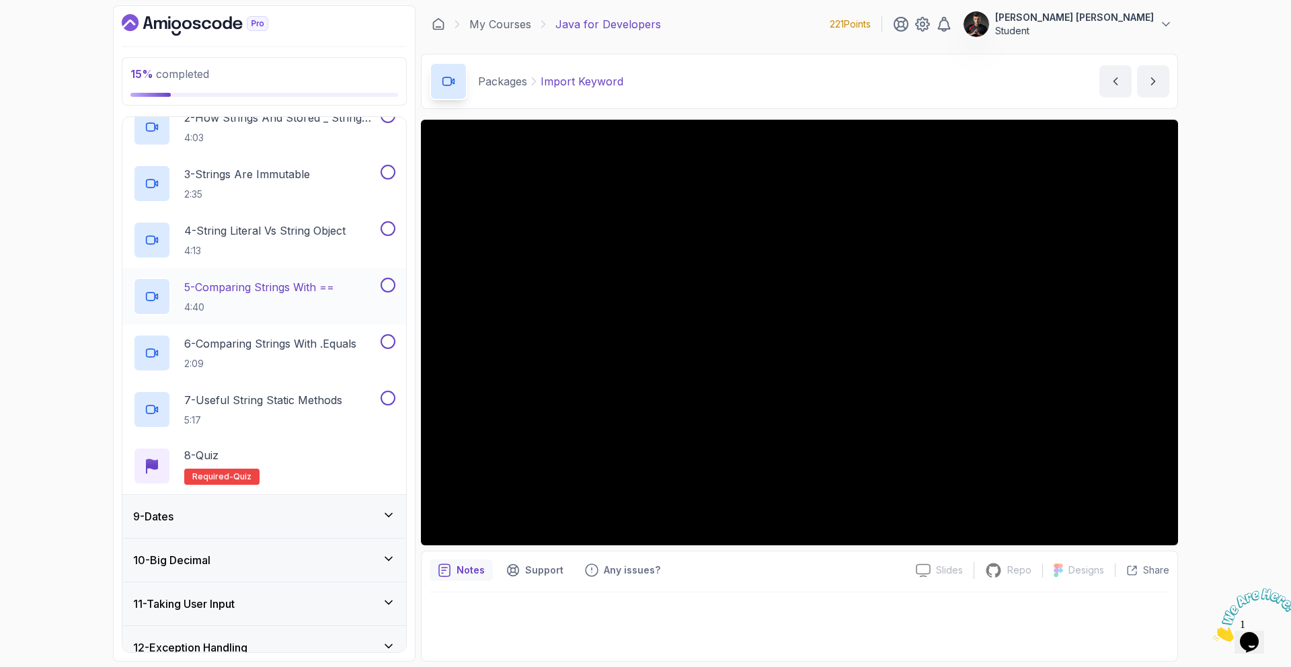
scroll to position [428, 0]
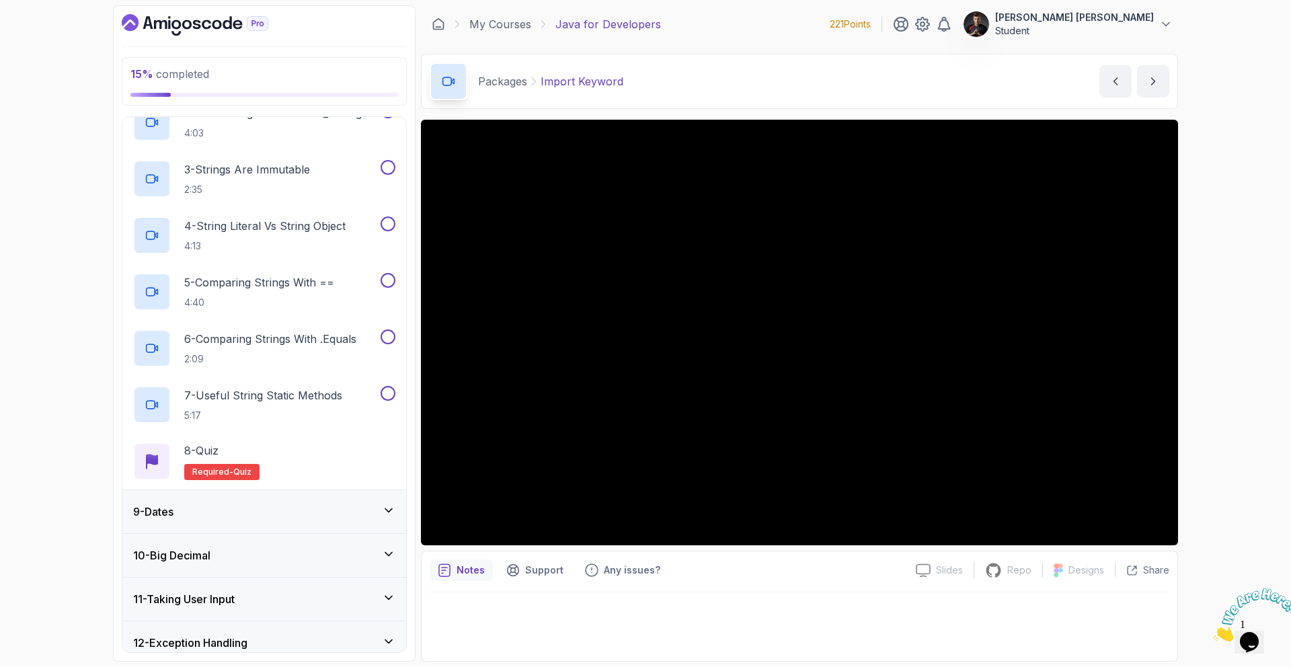
click at [287, 513] on div "9 - Dates" at bounding box center [264, 512] width 262 height 16
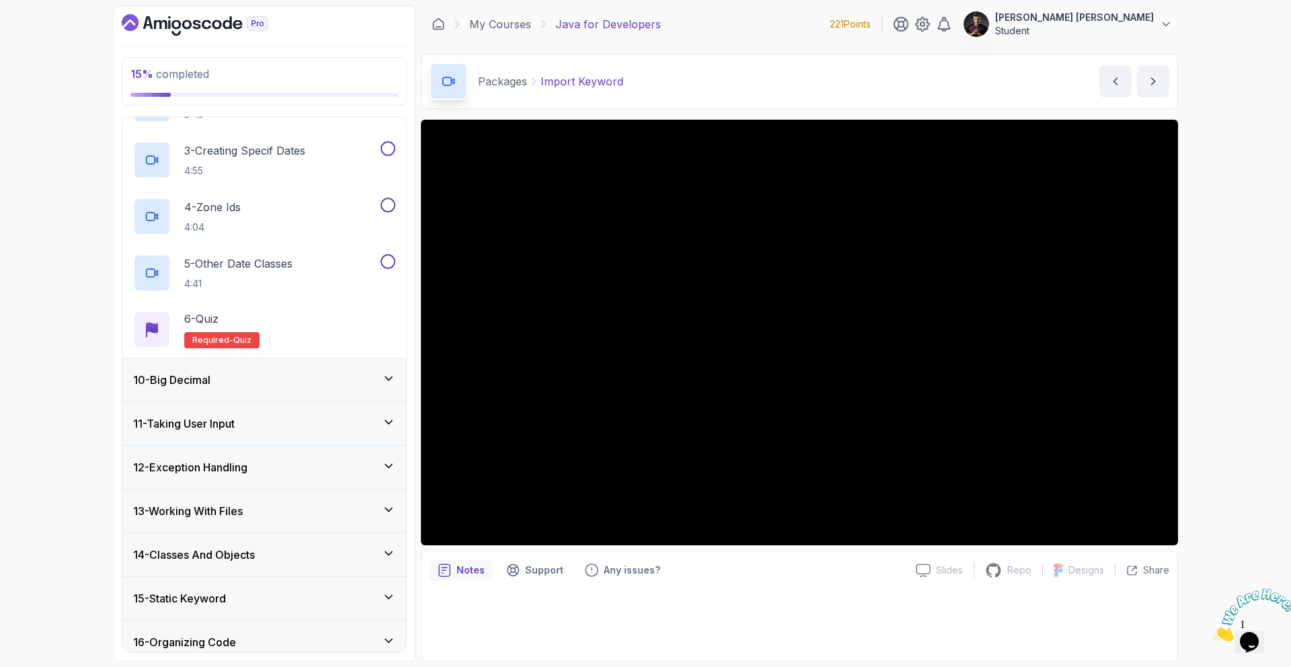
scroll to position [634, 0]
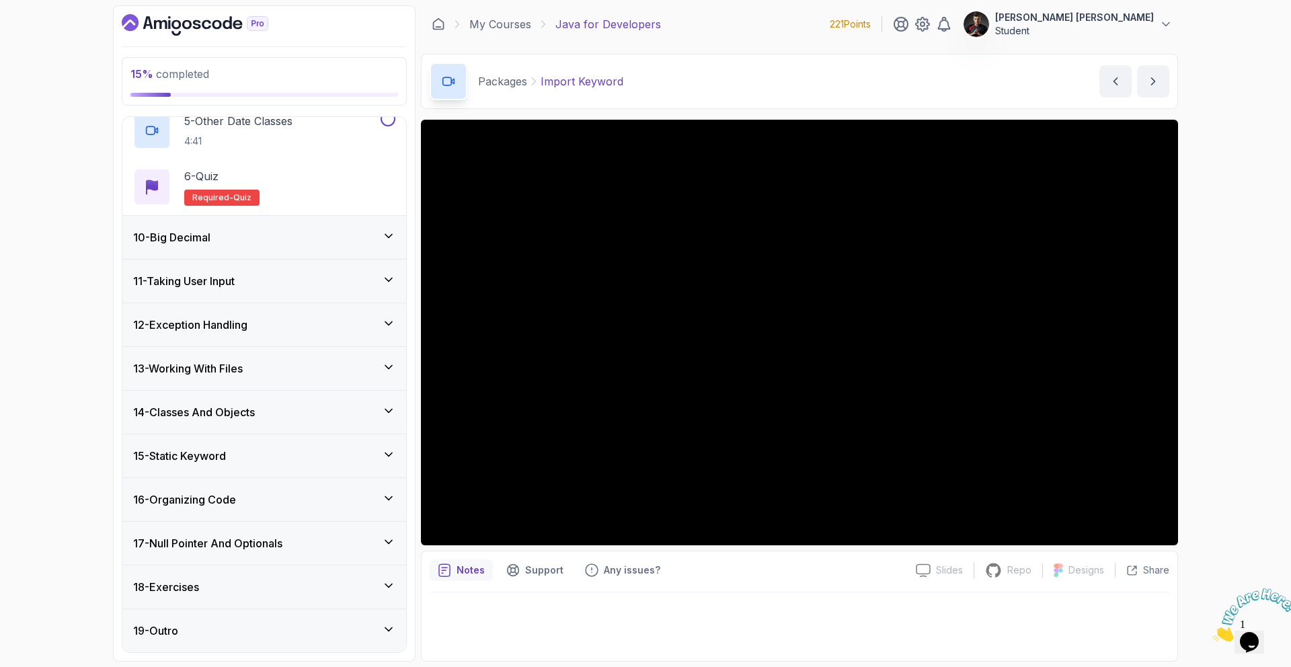
drag, startPoint x: 276, startPoint y: 631, endPoint x: 274, endPoint y: 576, distance: 55.2
click at [273, 587] on div "1 - Intro 2 - Loops 3 - If Statements 4 - Packages 5 - Access Modifiers 6 - Met…" at bounding box center [264, 384] width 284 height 535
click at [315, 583] on div "18 - Exercises" at bounding box center [264, 587] width 262 height 16
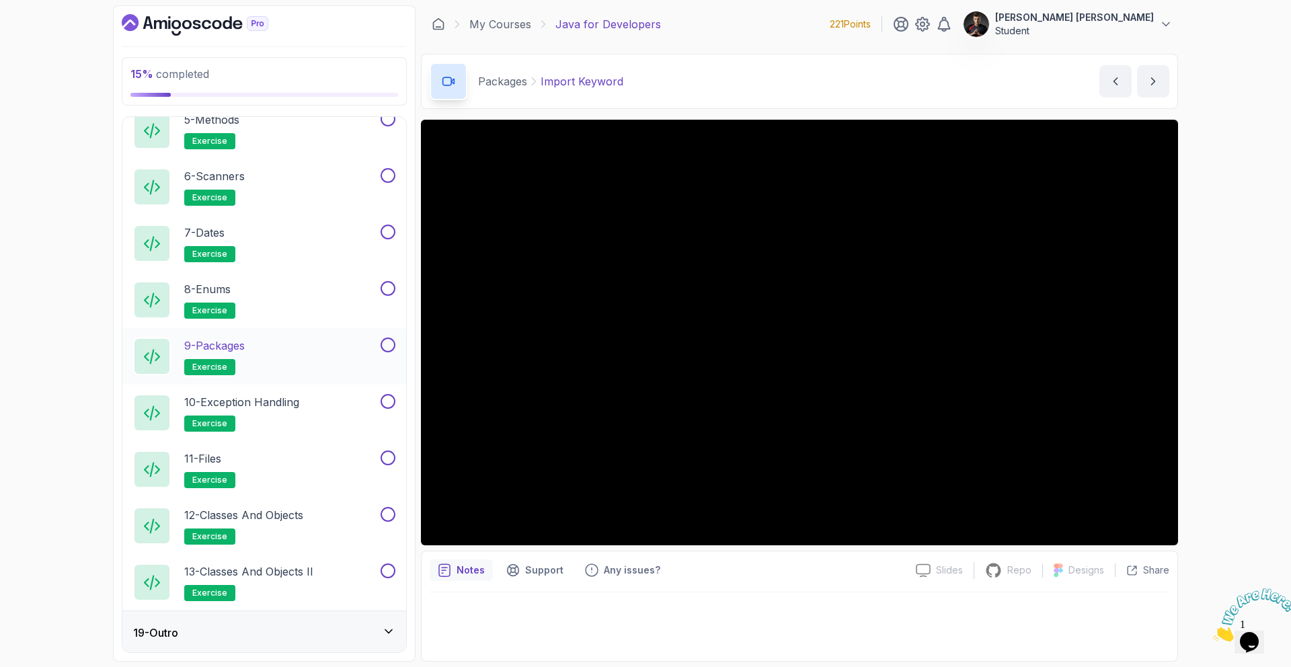
scroll to position [1029, 0]
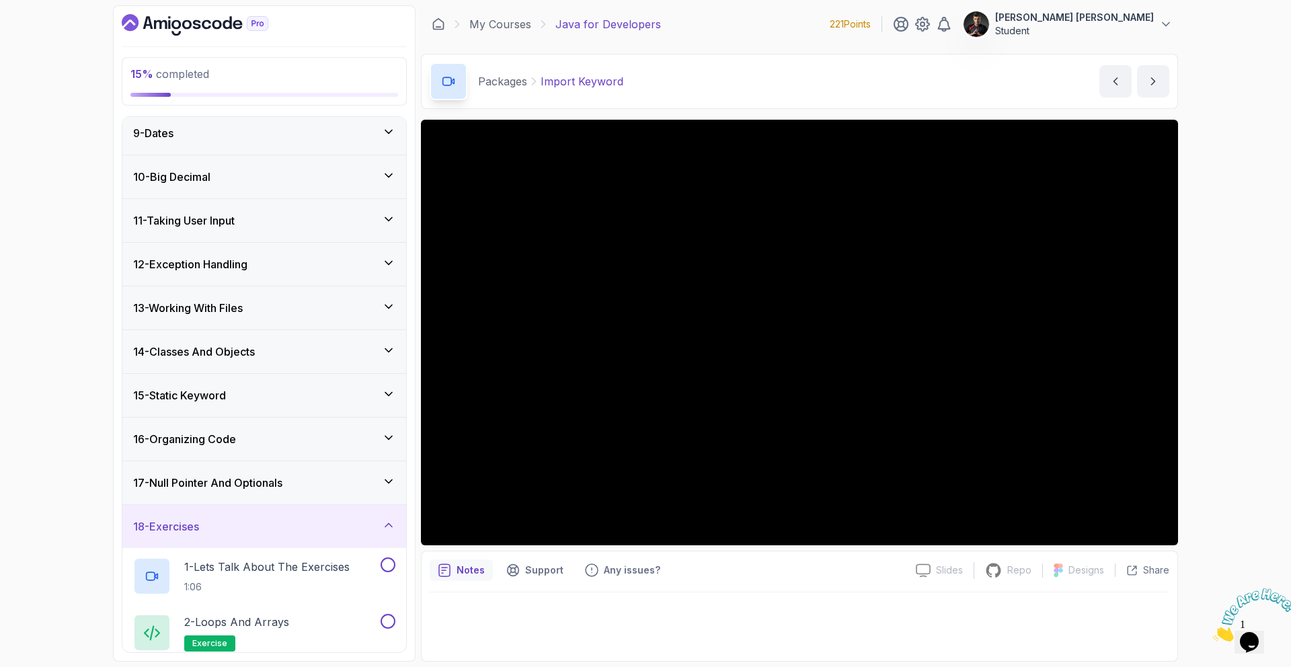
click at [285, 523] on div "18 - Exercises" at bounding box center [264, 527] width 262 height 16
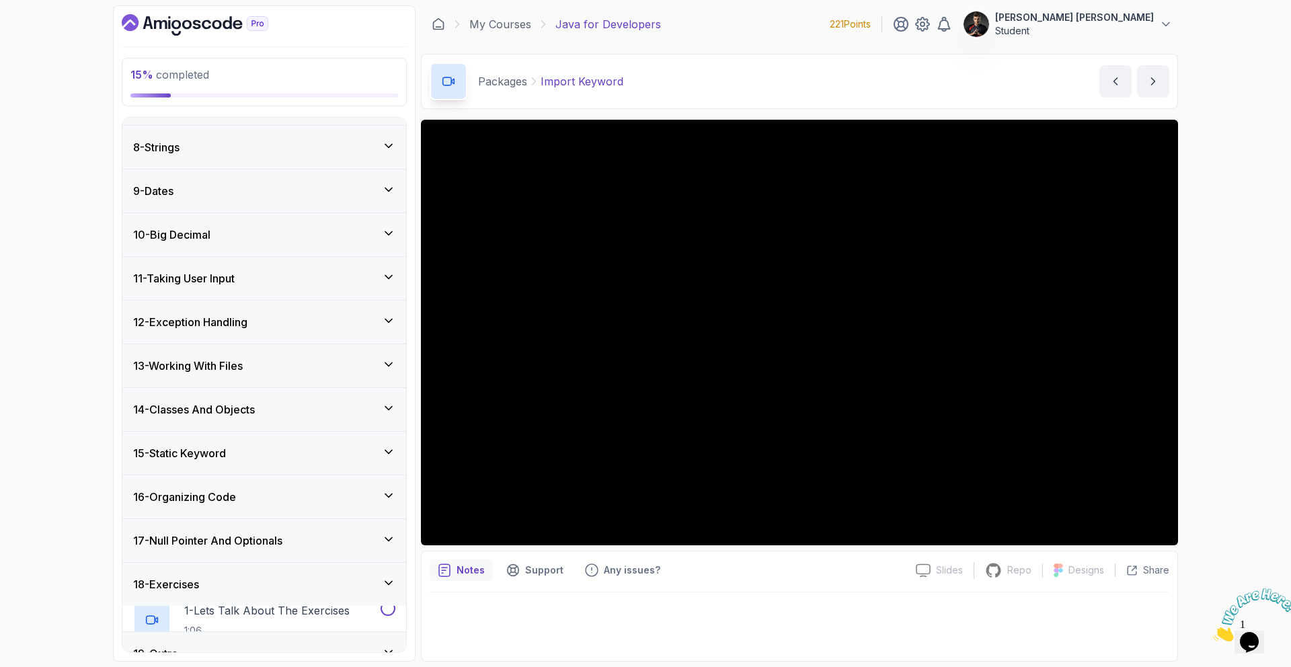
scroll to position [295, 0]
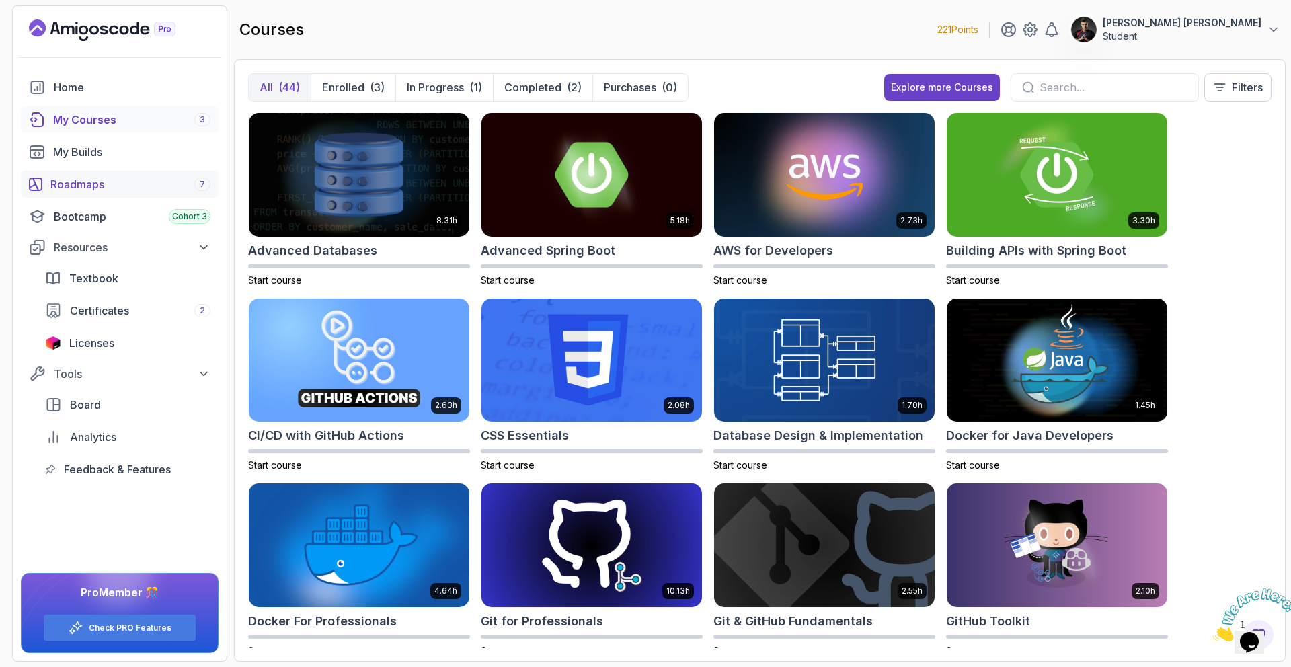
drag, startPoint x: 63, startPoint y: 161, endPoint x: 71, endPoint y: 184, distance: 24.5
click at [63, 161] on link "My Builds" at bounding box center [120, 152] width 198 height 27
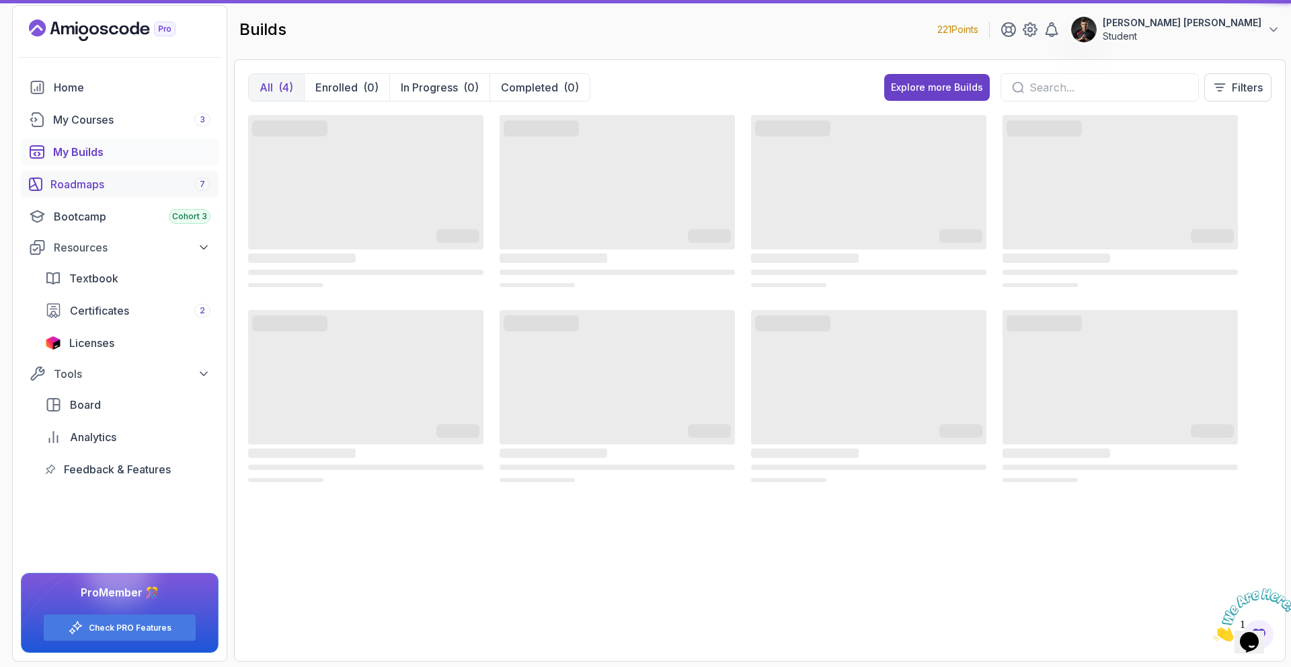
click at [71, 185] on div "Roadmaps 7" at bounding box center [130, 184] width 160 height 16
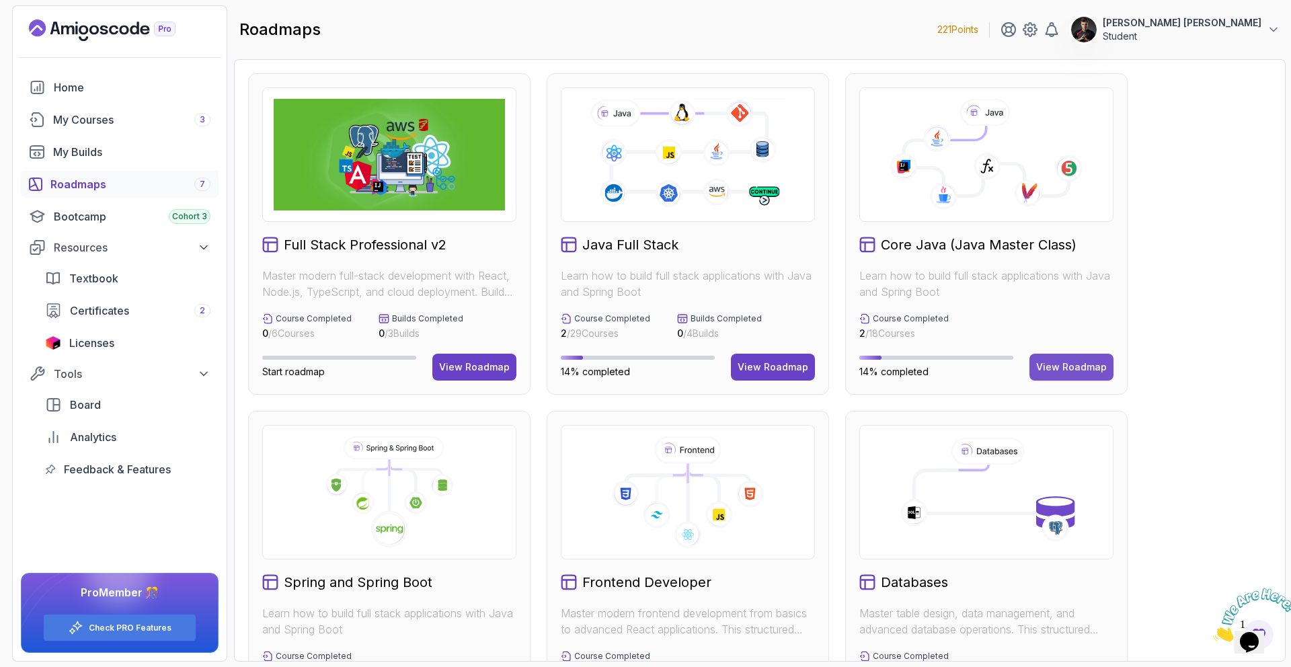
click at [1063, 359] on button "View Roadmap" at bounding box center [1072, 367] width 84 height 27
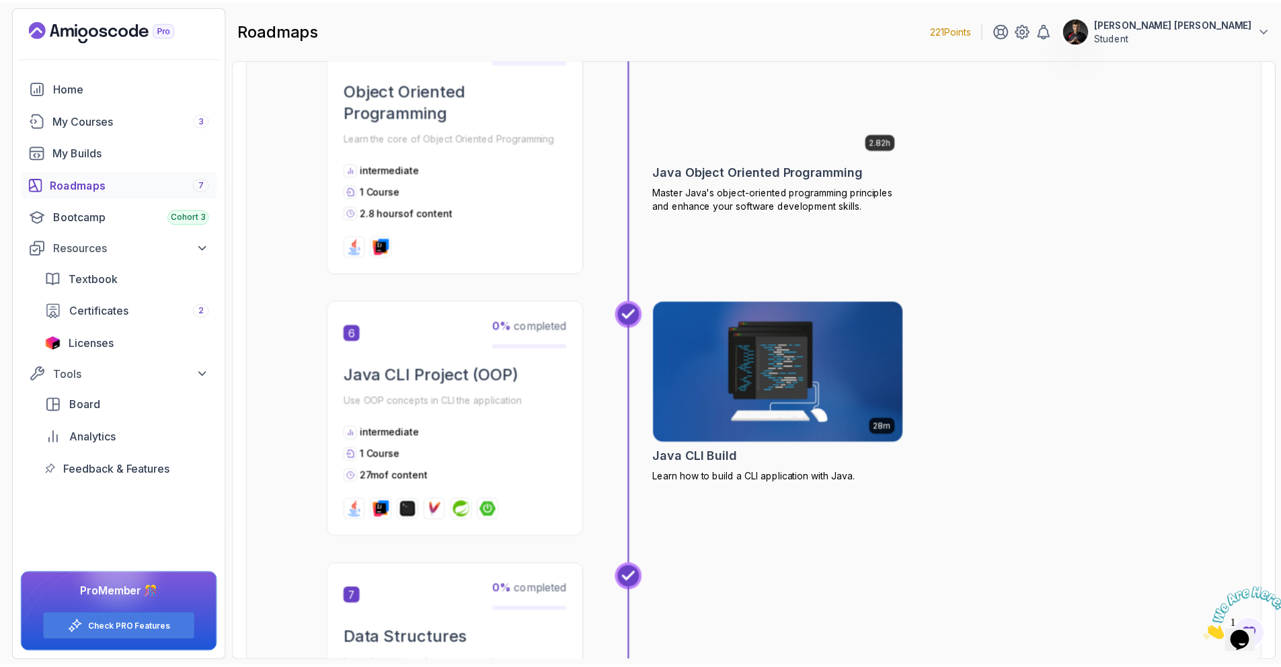
scroll to position [1682, 0]
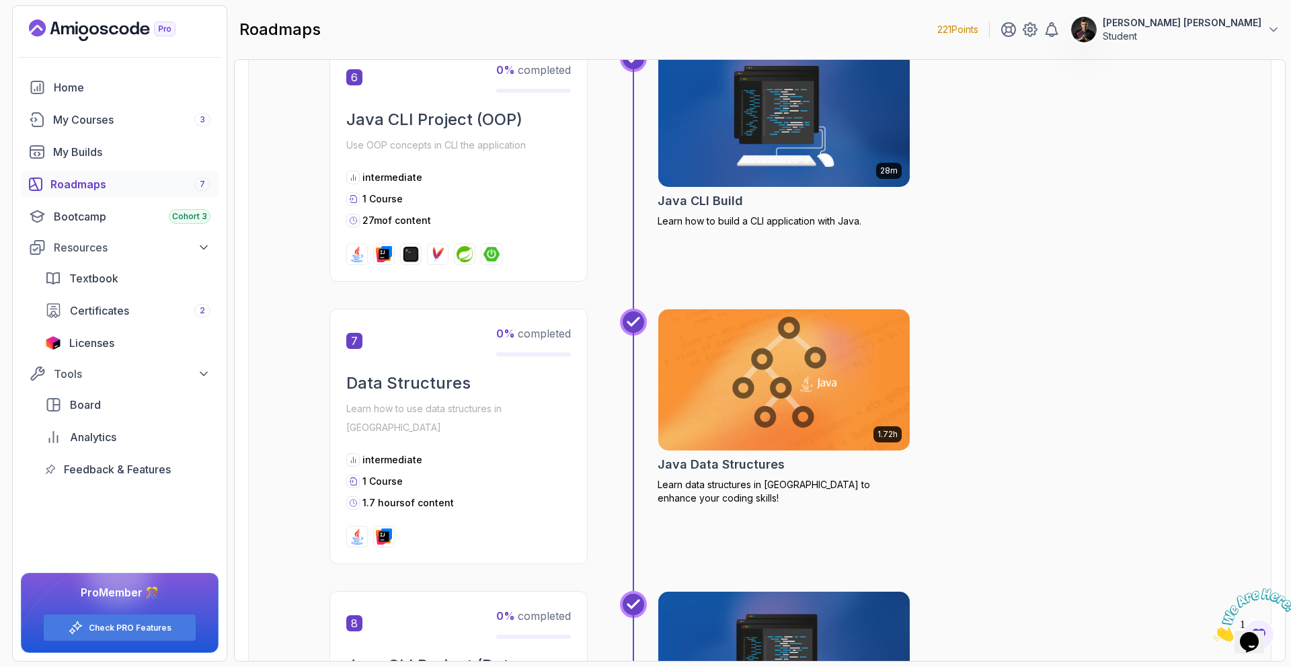
click at [852, 383] on img at bounding box center [784, 379] width 252 height 141
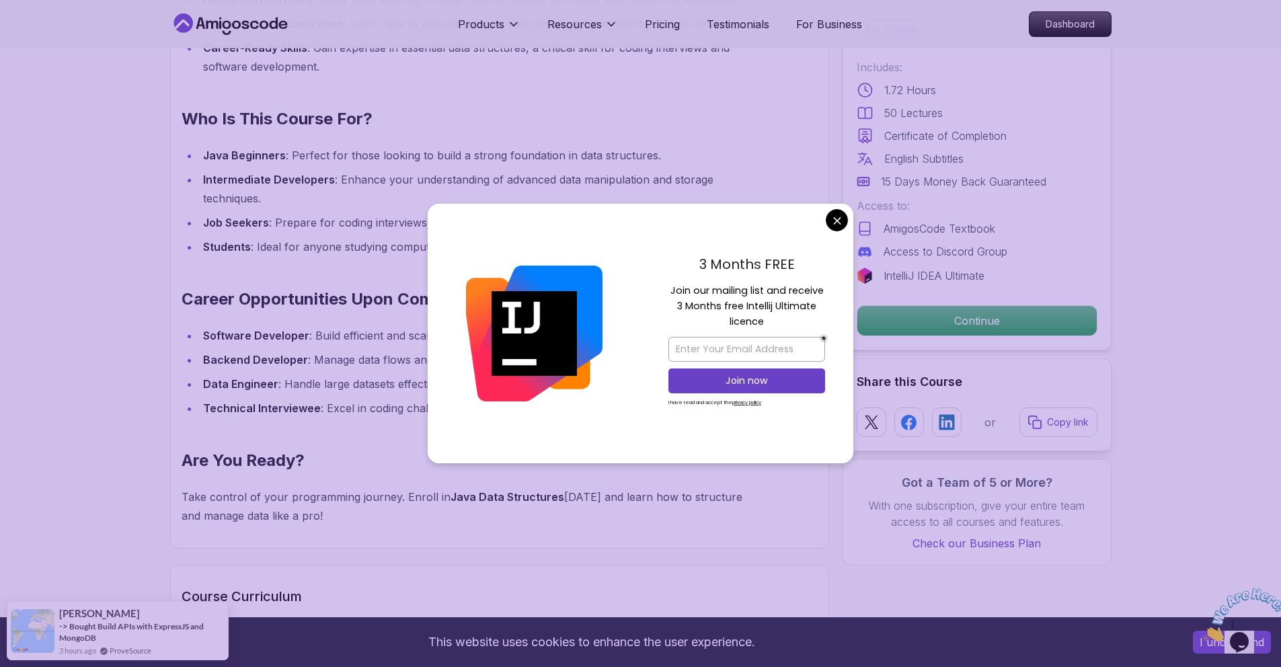
scroll to position [1250, 0]
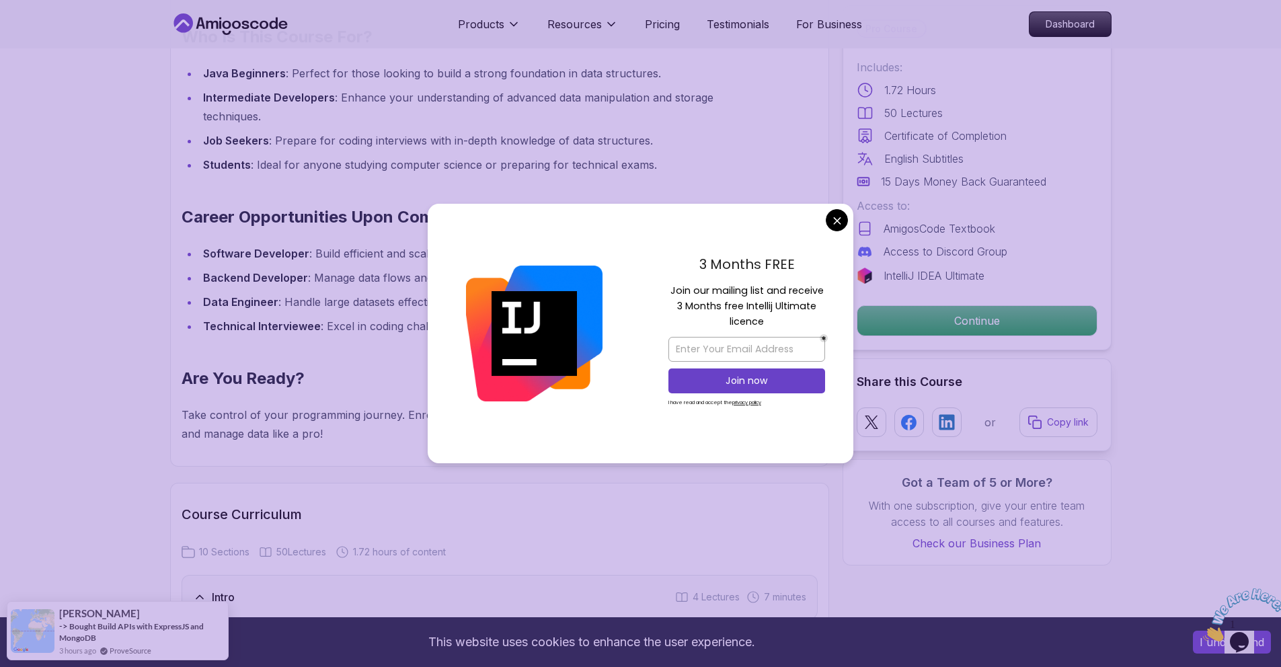
click at [816, 225] on div "3 Months FREE Join our mailing list and receive 3 Months free Intellij Ultimate…" at bounding box center [746, 334] width 213 height 260
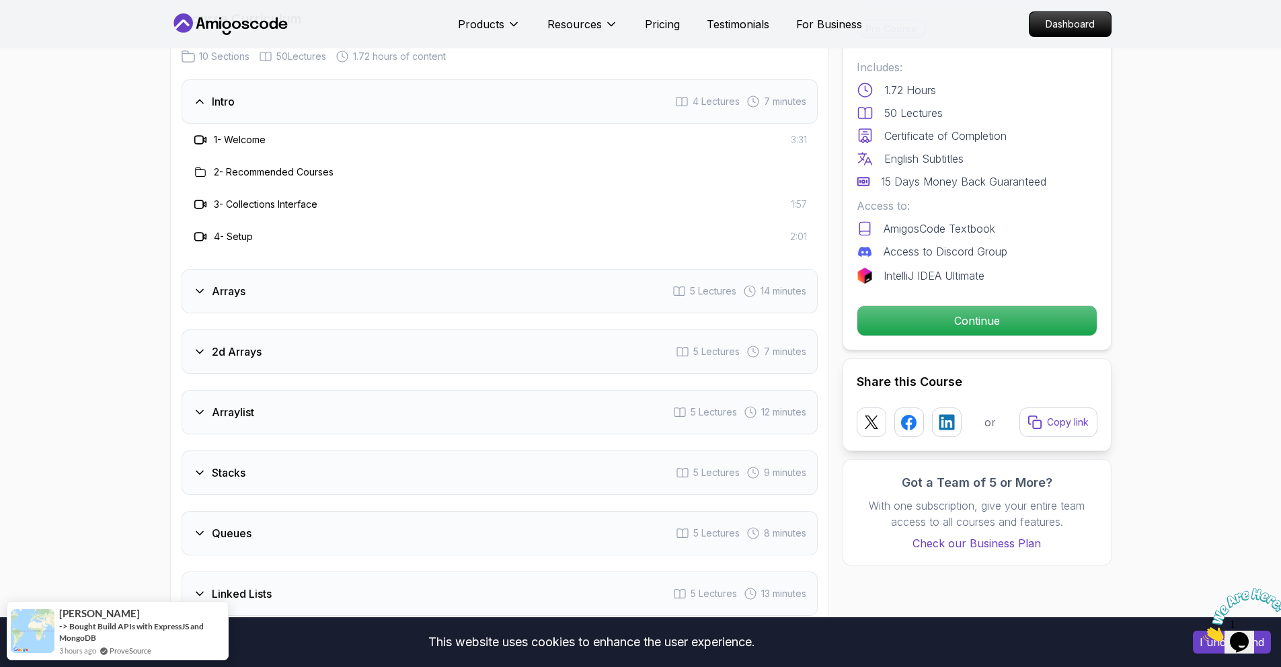
scroll to position [1770, 0]
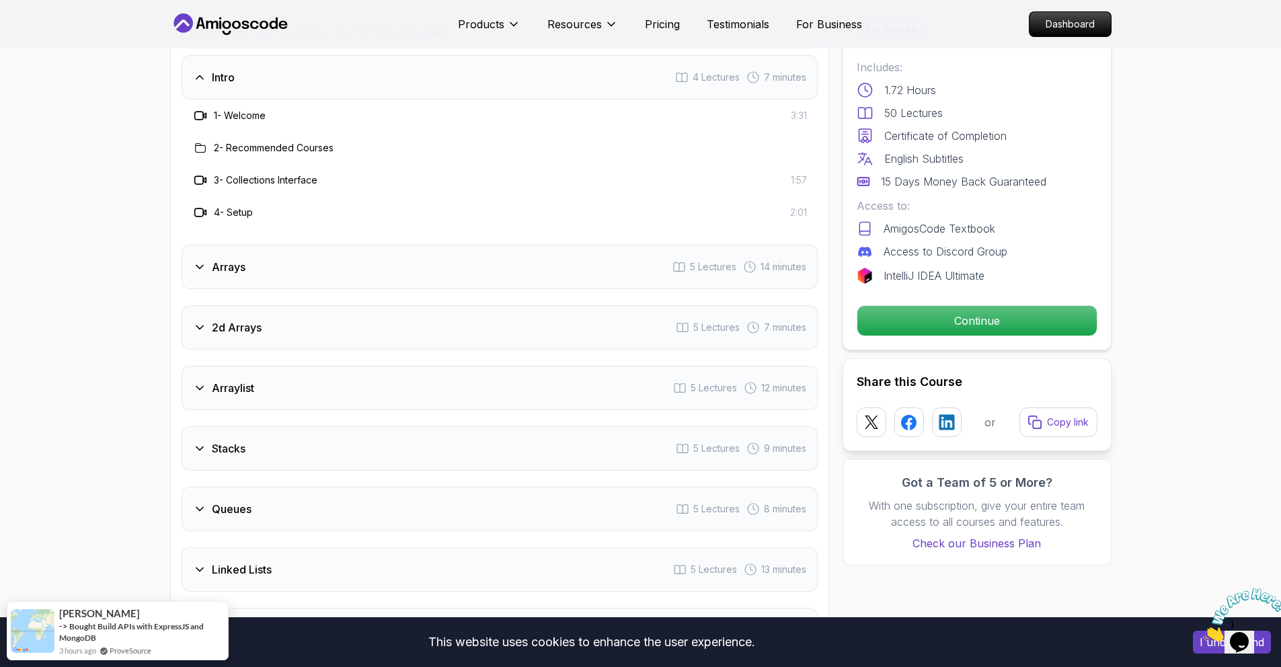
click at [239, 366] on div "Arraylist 5 Lectures 12 minutes" at bounding box center [500, 388] width 636 height 44
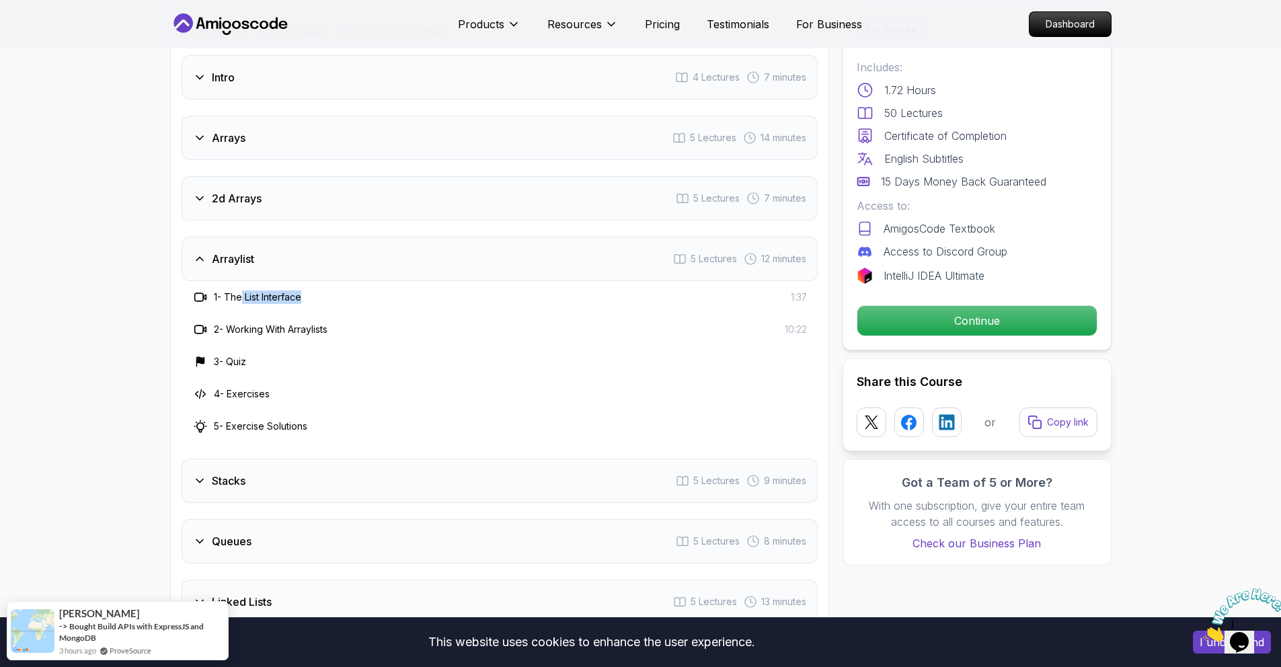
drag, startPoint x: 247, startPoint y: 279, endPoint x: 436, endPoint y: 276, distance: 189.0
click at [436, 289] on div "1 - The List Interface 1:37" at bounding box center [499, 297] width 615 height 16
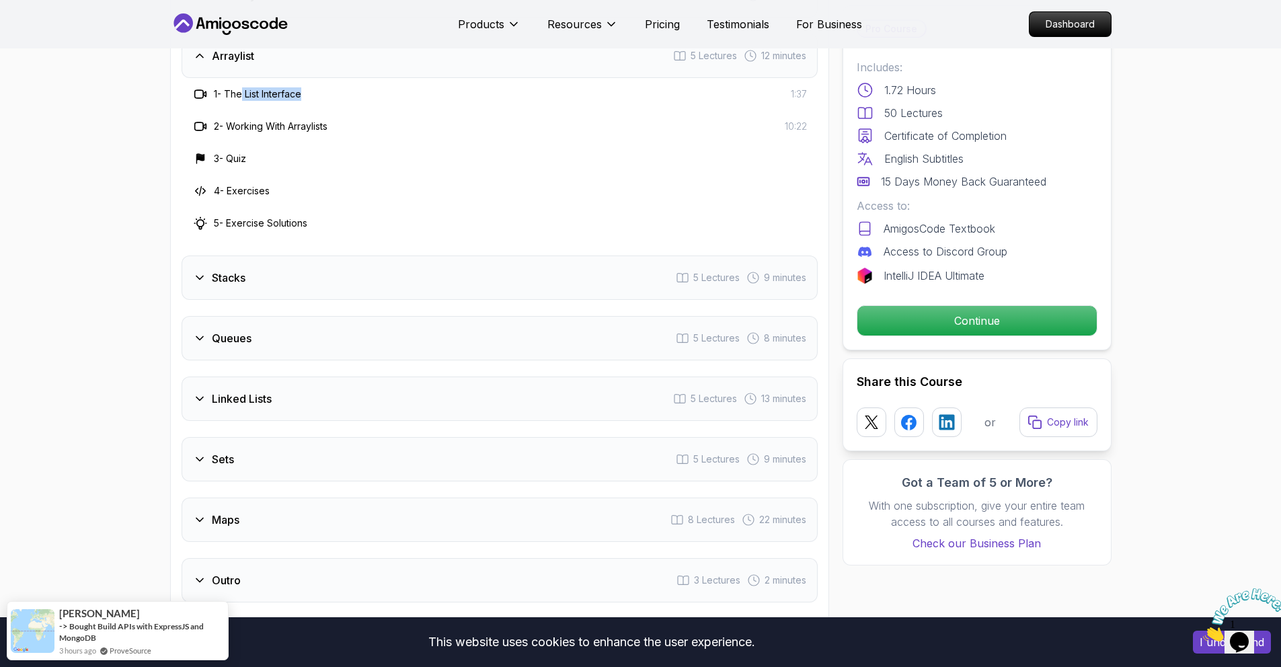
scroll to position [2145, 0]
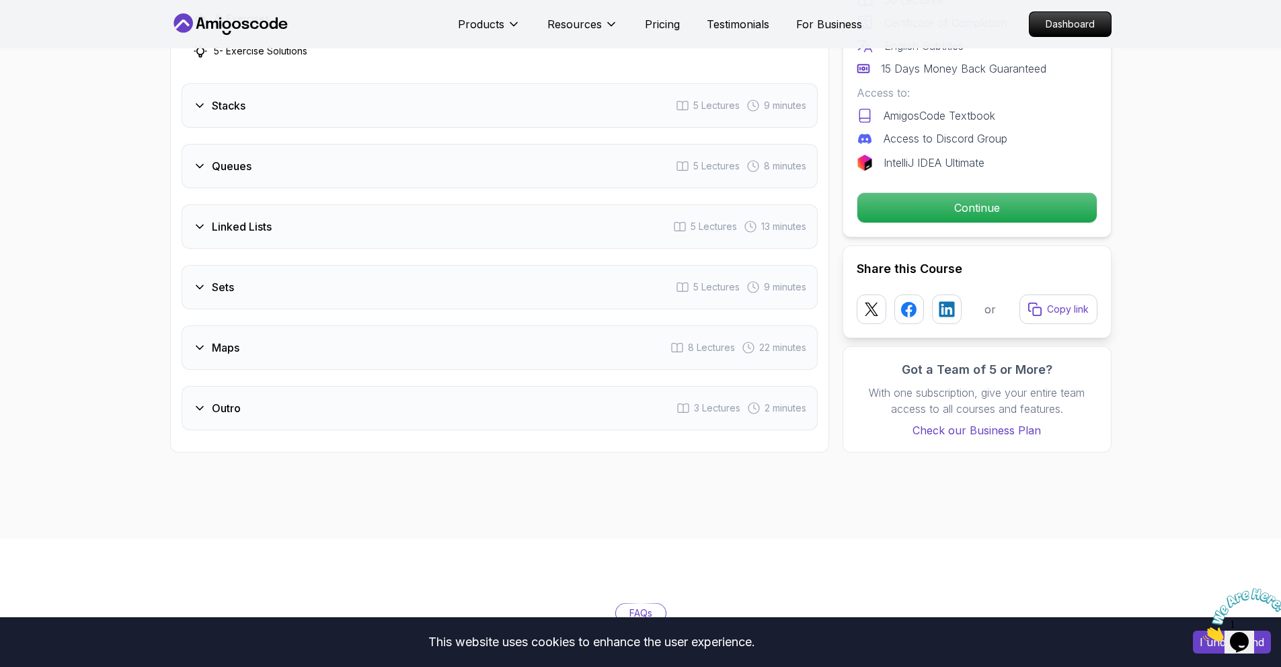
click at [258, 343] on div "Maps 8 Lectures 22 minutes" at bounding box center [500, 347] width 636 height 44
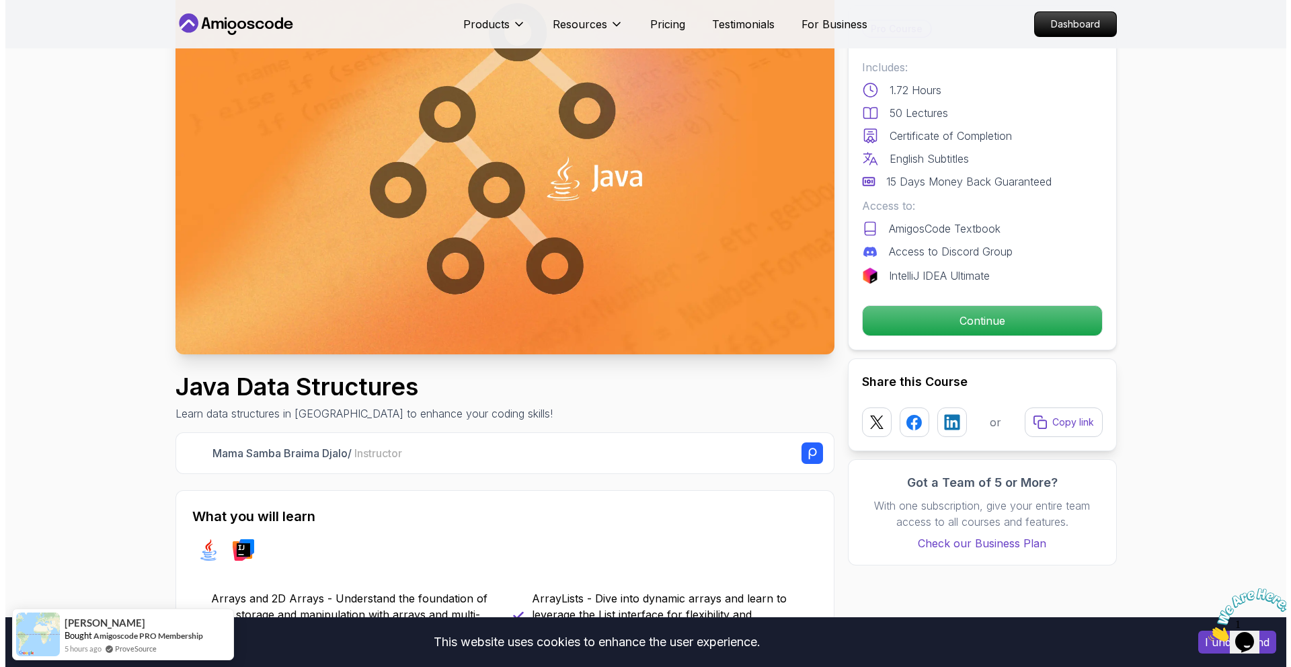
scroll to position [0, 0]
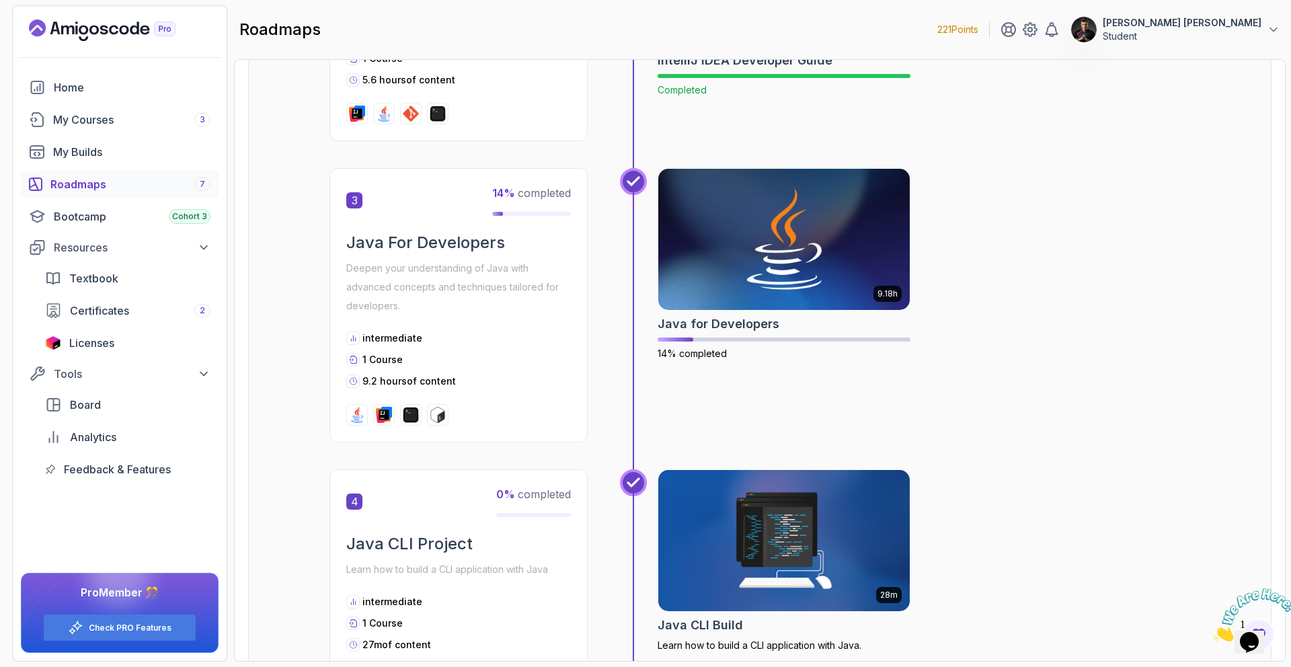
scroll to position [714, 0]
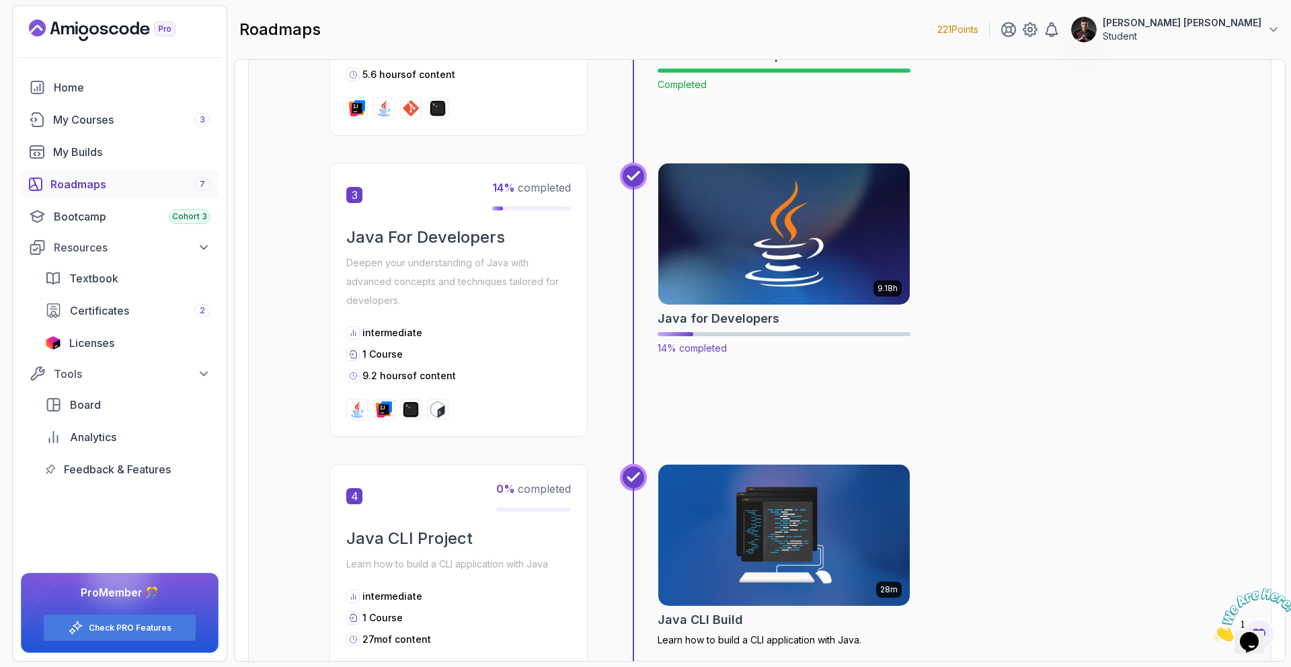
click at [807, 258] on img at bounding box center [784, 234] width 264 height 148
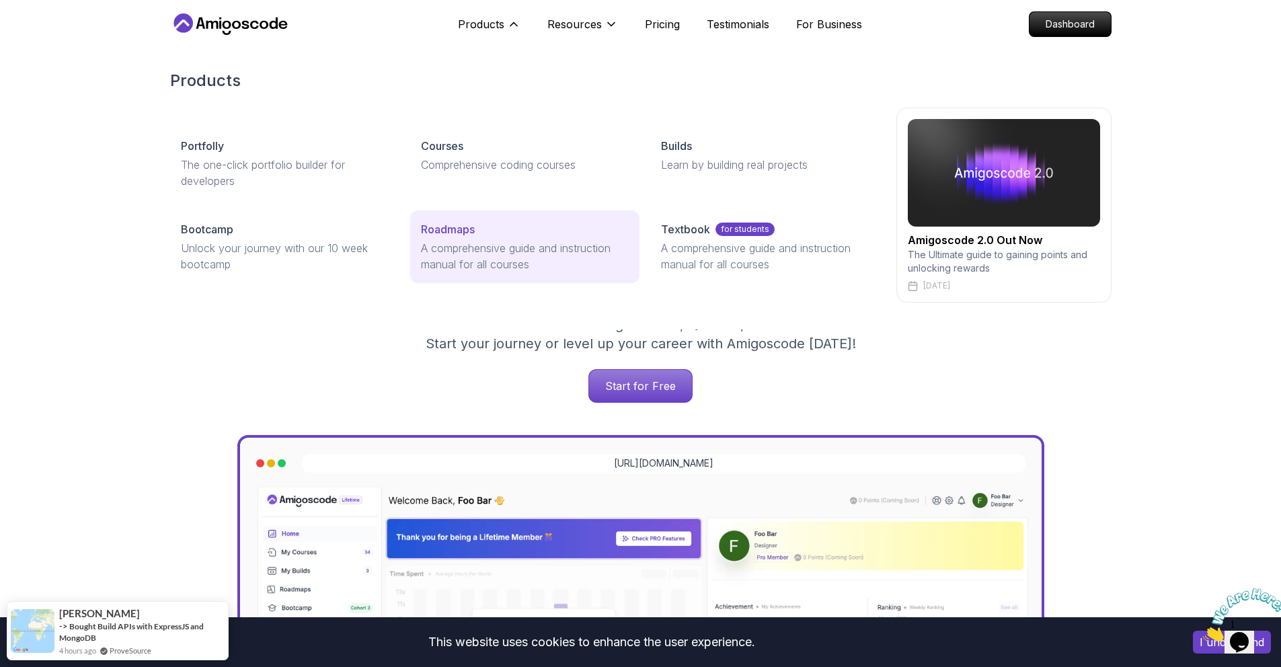
click at [443, 245] on p "A comprehensive guide and instruction manual for all courses" at bounding box center [525, 256] width 208 height 32
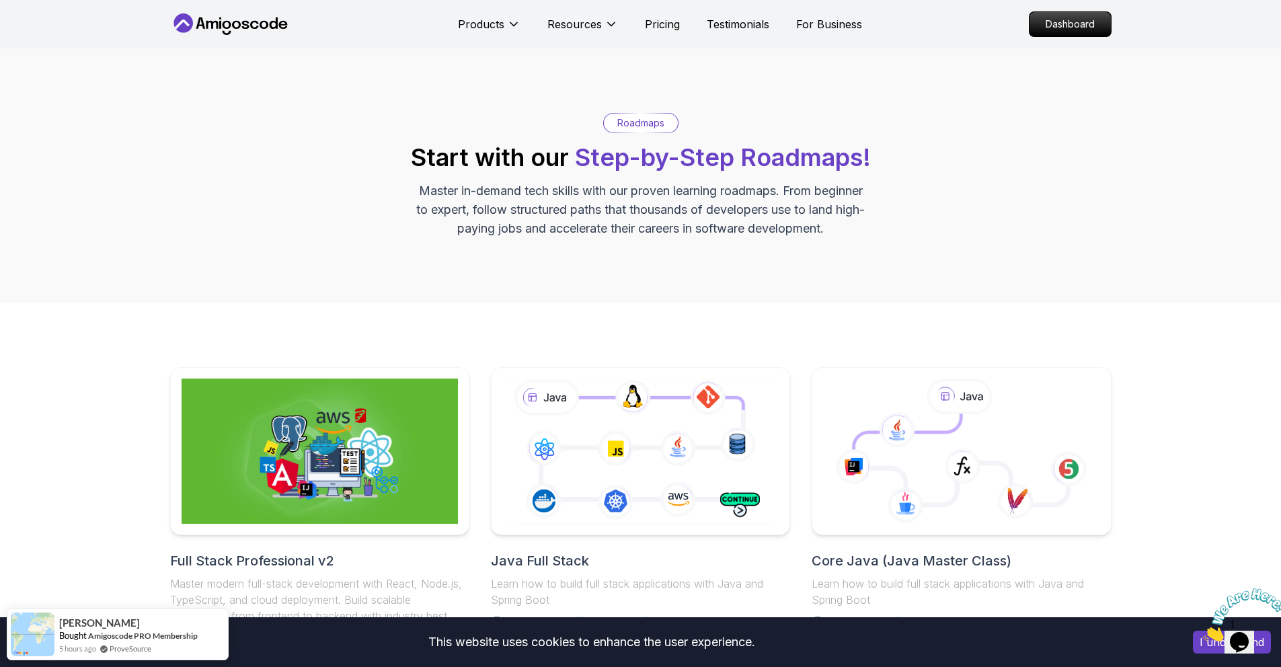
scroll to position [260, 0]
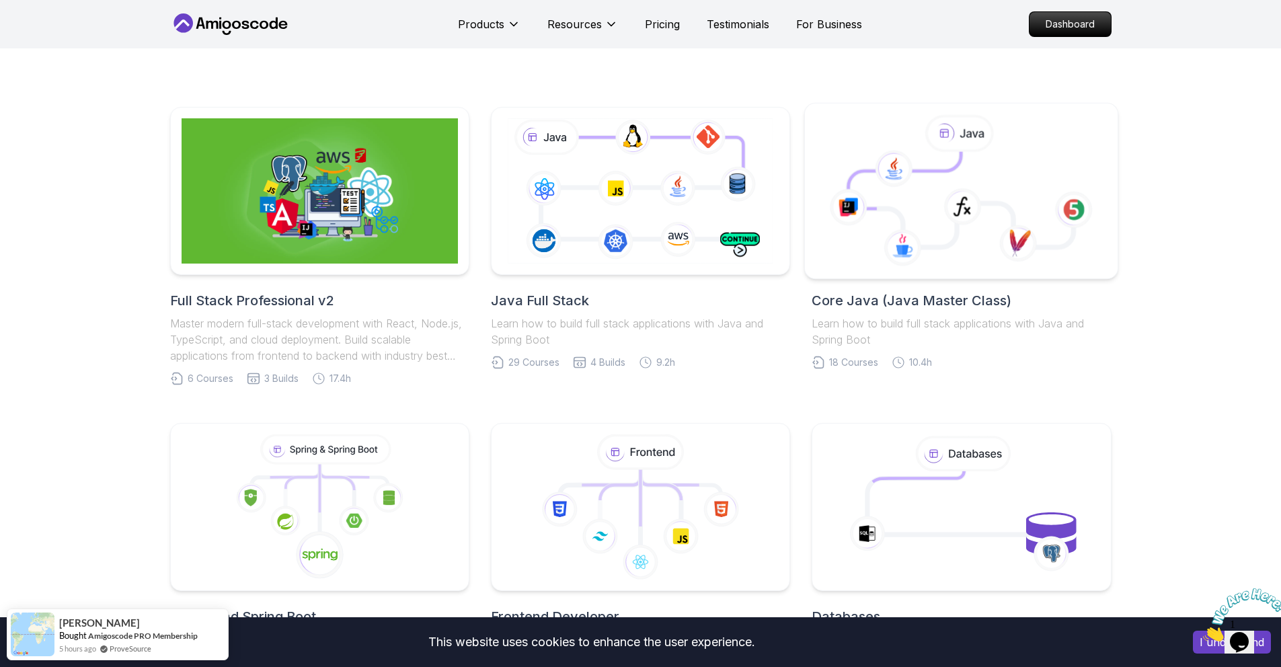
click at [876, 215] on icon at bounding box center [961, 191] width 291 height 153
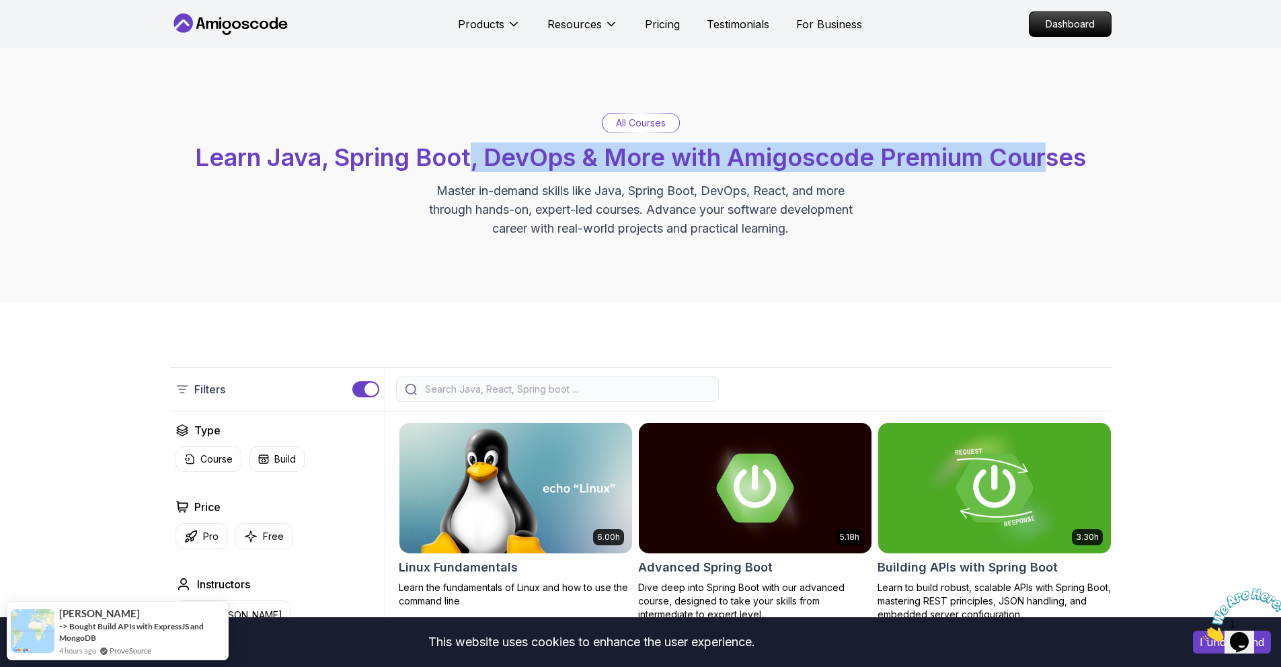
drag, startPoint x: 529, startPoint y: 149, endPoint x: 1055, endPoint y: 166, distance: 525.5
click at [1054, 166] on span "Learn Java, Spring Boot, DevOps & More with Amigoscode Premium Courses" at bounding box center [640, 158] width 891 height 30
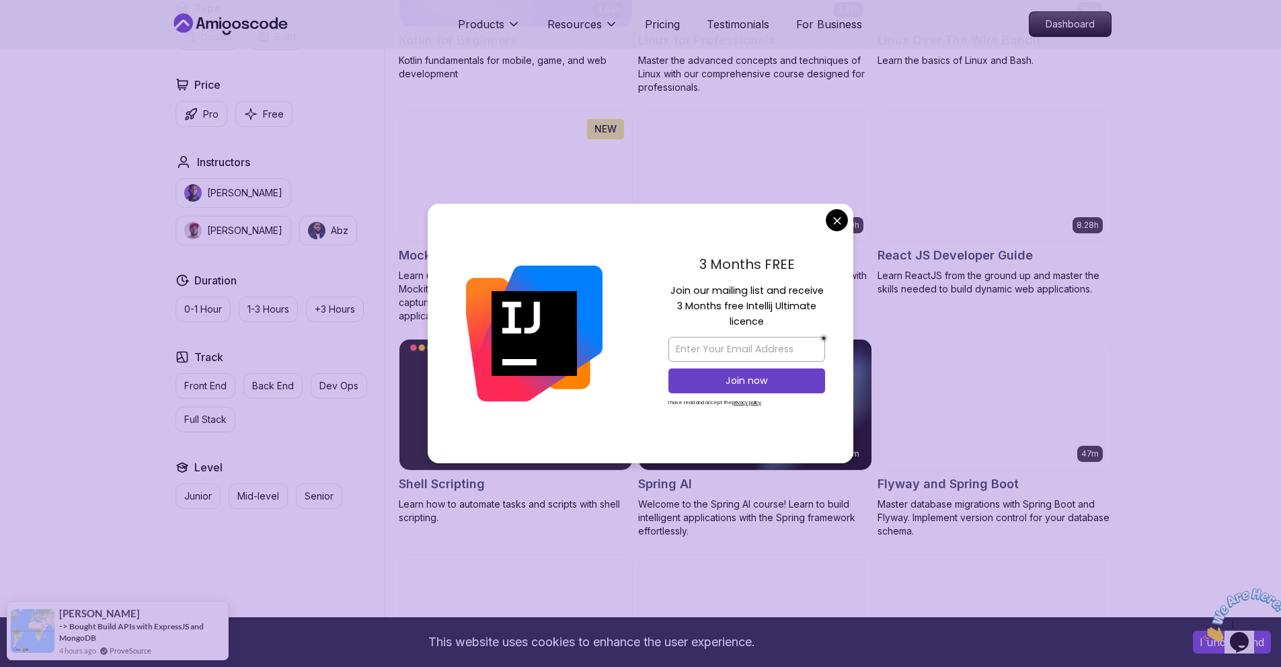
scroll to position [2871, 0]
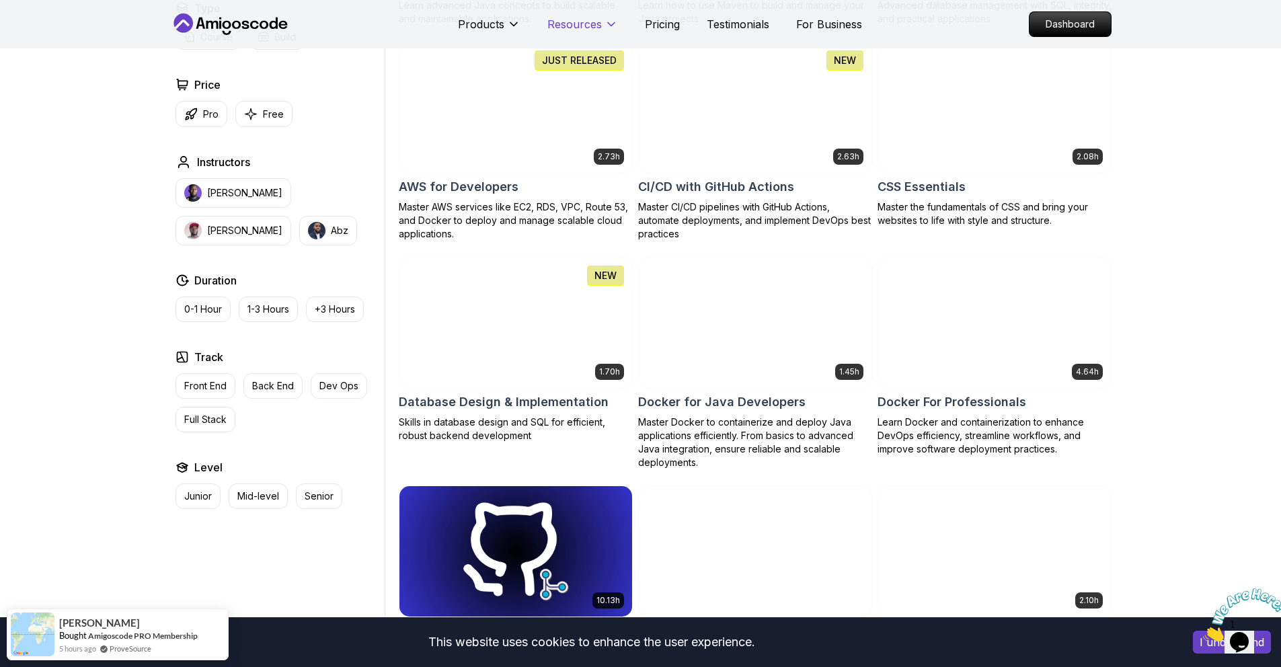
scroll to position [986, 0]
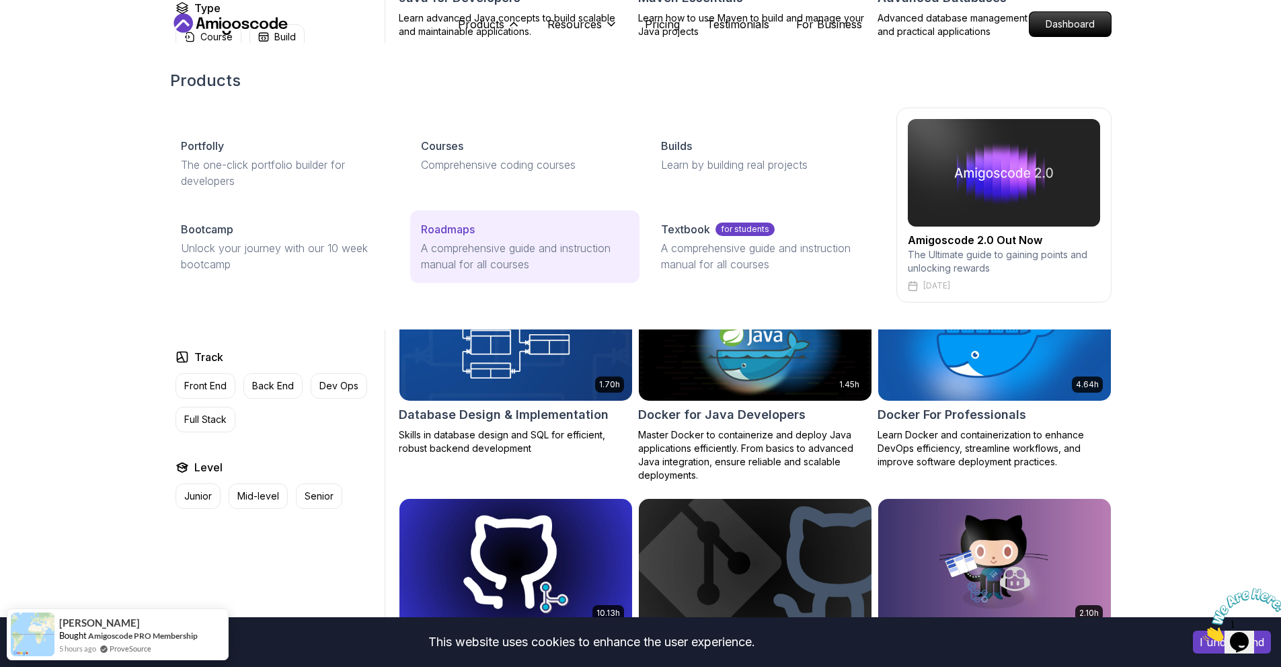
click at [484, 230] on div "Roadmaps" at bounding box center [525, 229] width 208 height 16
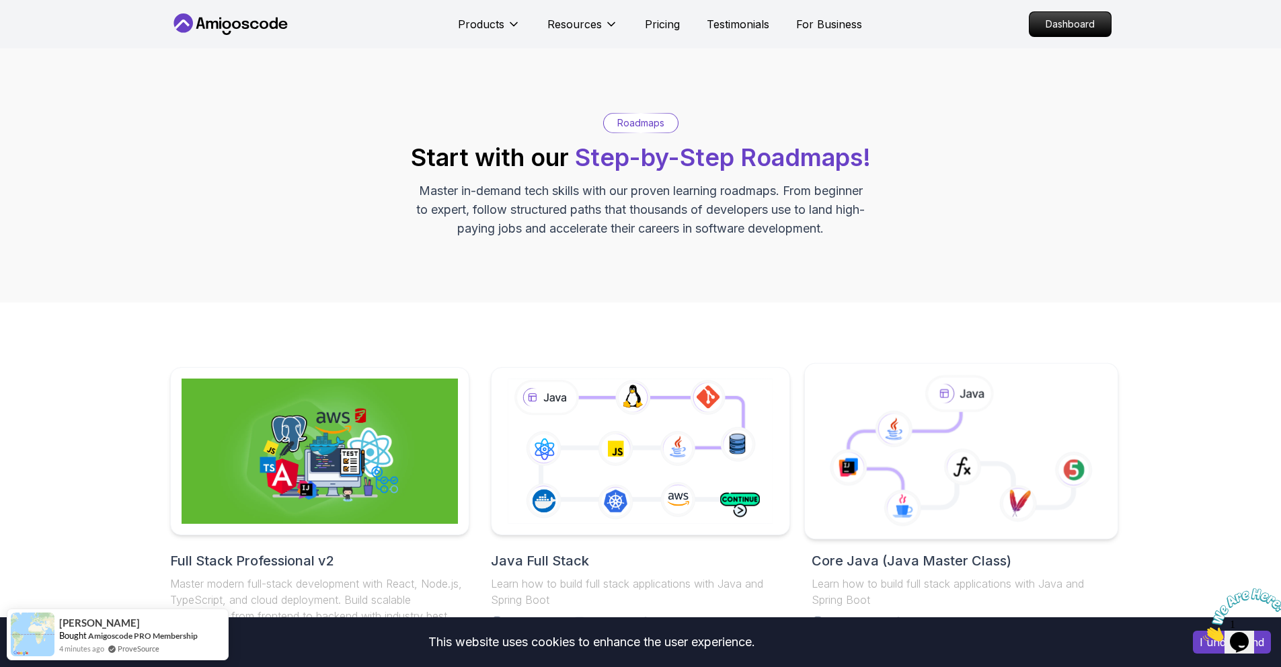
click at [947, 451] on icon at bounding box center [963, 467] width 38 height 37
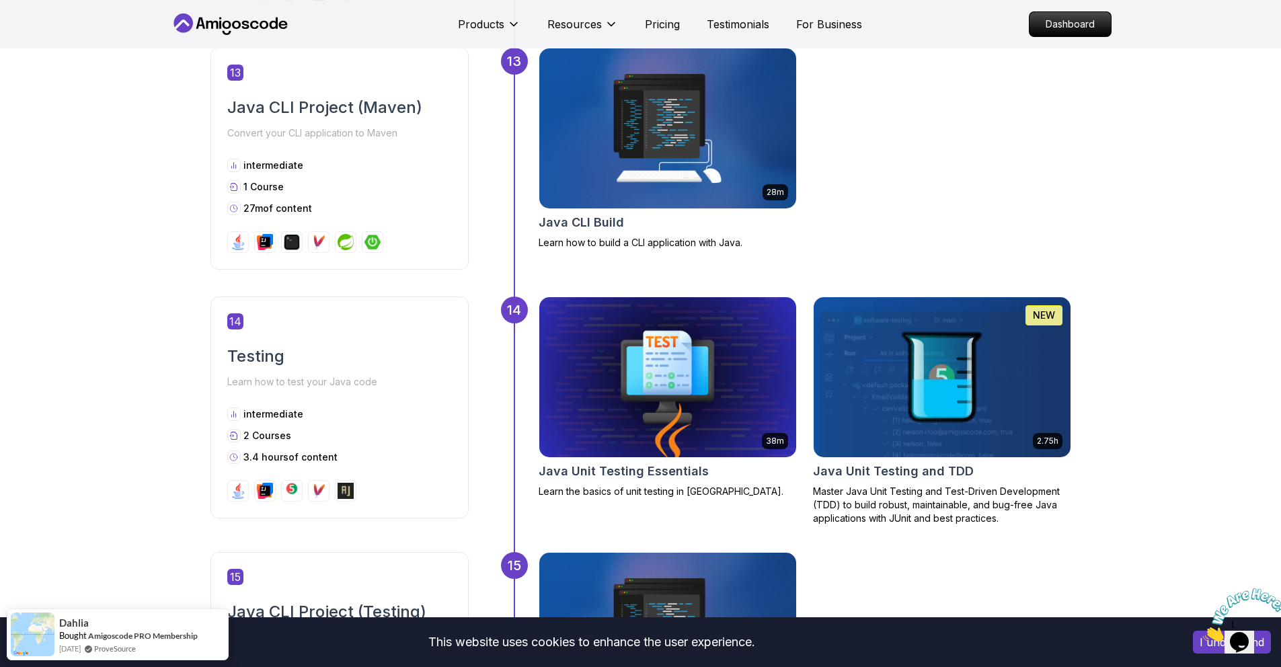
scroll to position [4207, 0]
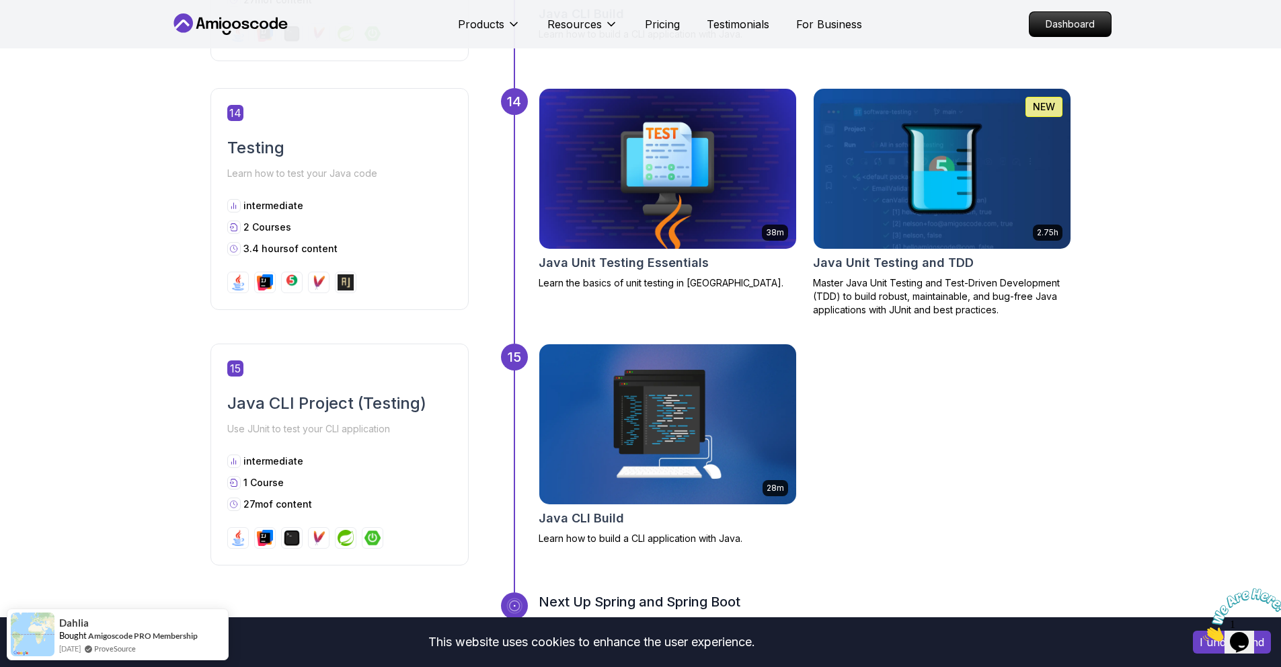
click at [1243, 636] on img at bounding box center [1244, 614] width 83 height 53
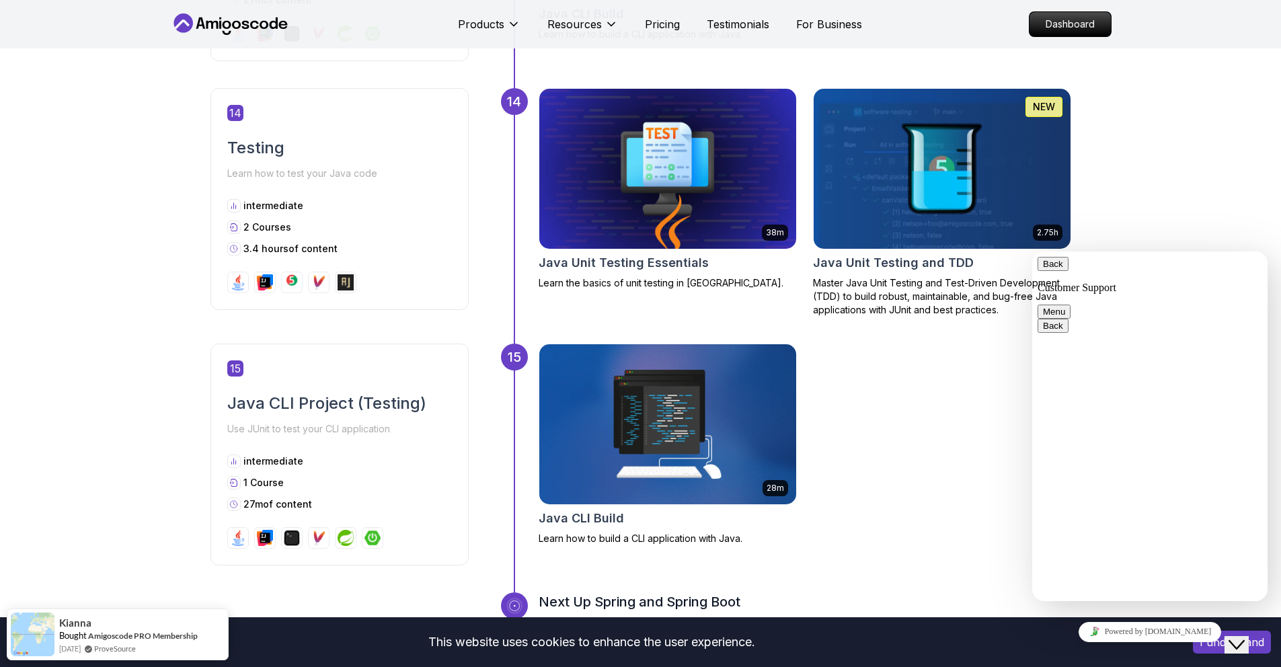
scroll to position [0, 0]
type textarea "Hello, I want to ask if you also talk about garbage collection and heap and sta…"
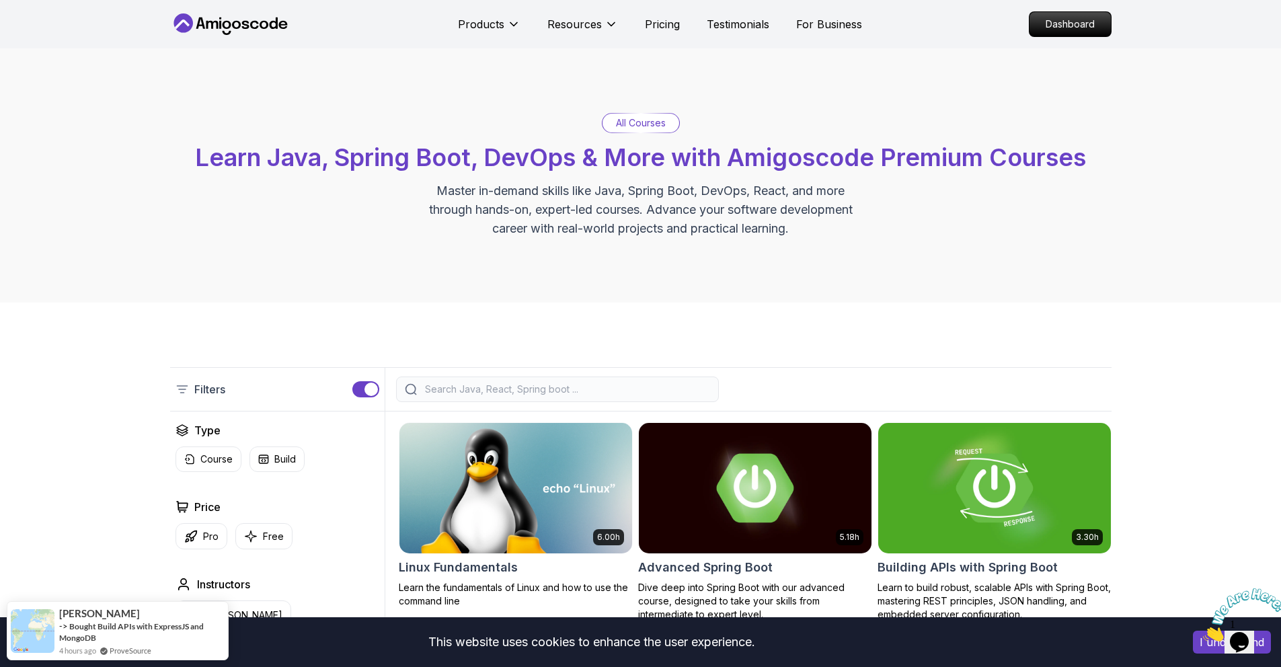
click at [543, 393] on input "search" at bounding box center [566, 389] width 288 height 13
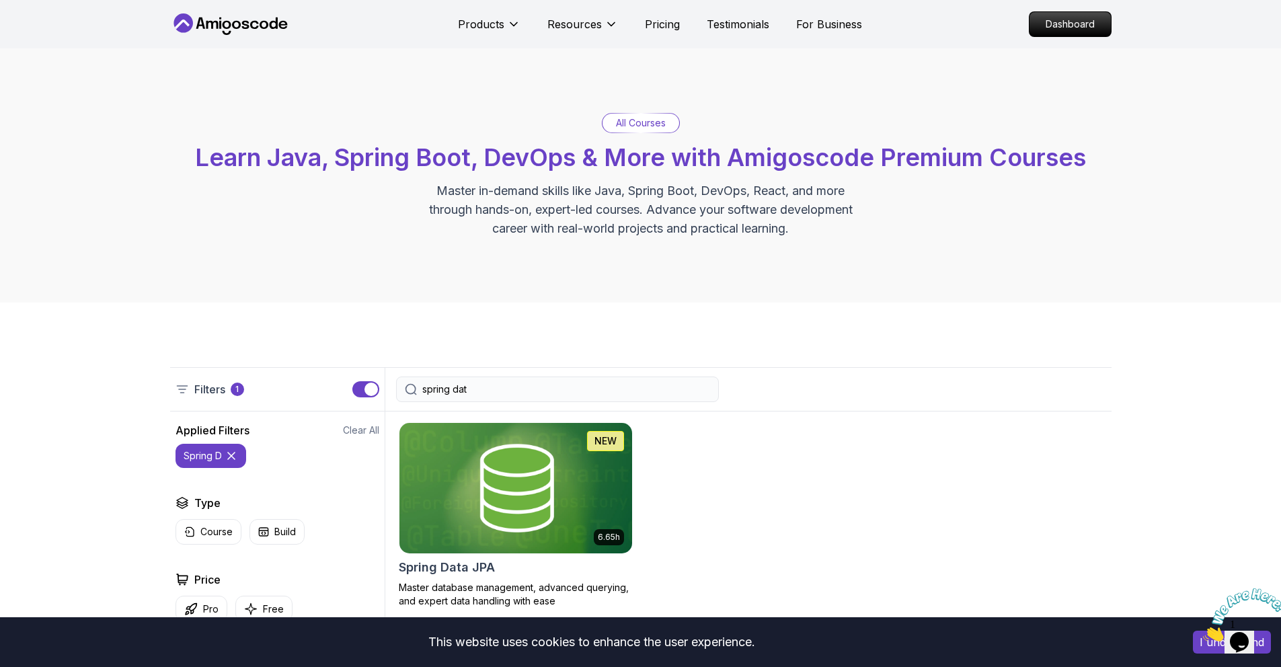
type input "spring data"
